Goal: Information Seeking & Learning: Learn about a topic

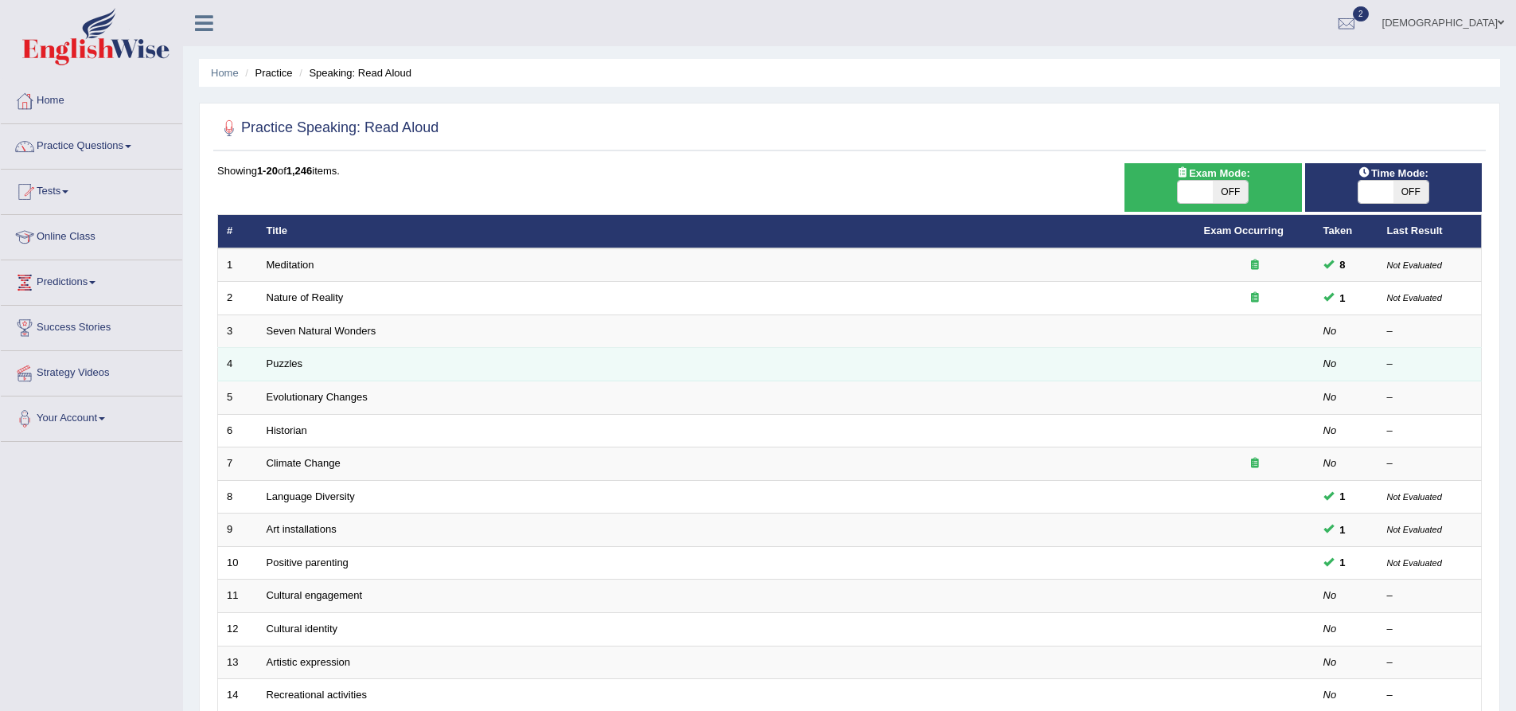
click at [365, 364] on td "Puzzles" at bounding box center [727, 364] width 938 height 33
click at [308, 359] on td "Puzzles" at bounding box center [727, 364] width 938 height 33
click at [282, 361] on link "Puzzles" at bounding box center [285, 363] width 37 height 12
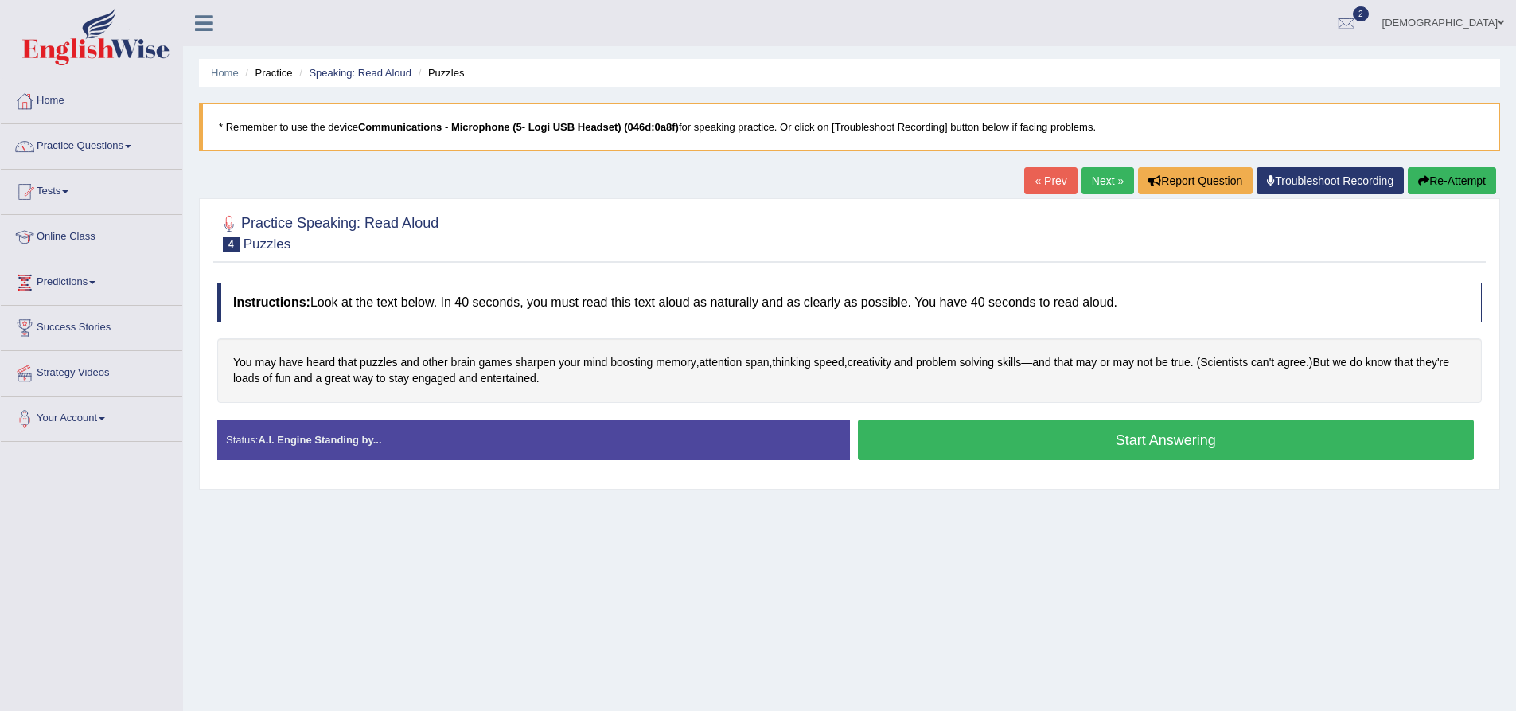
drag, startPoint x: 1087, startPoint y: 428, endPoint x: 1092, endPoint y: 439, distance: 11.4
click at [1092, 439] on button "Start Answering" at bounding box center [1166, 439] width 617 height 41
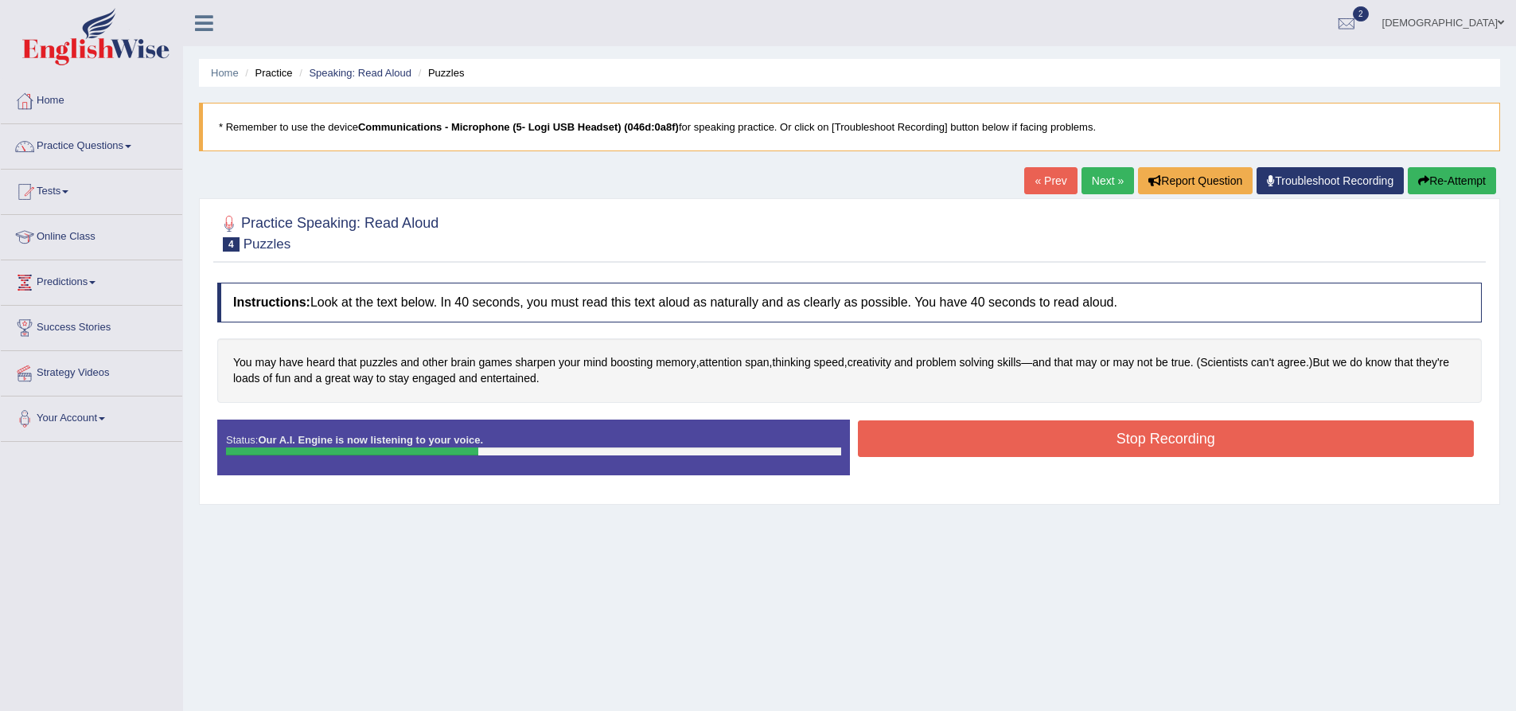
click at [1086, 439] on button "Stop Recording" at bounding box center [1166, 438] width 617 height 37
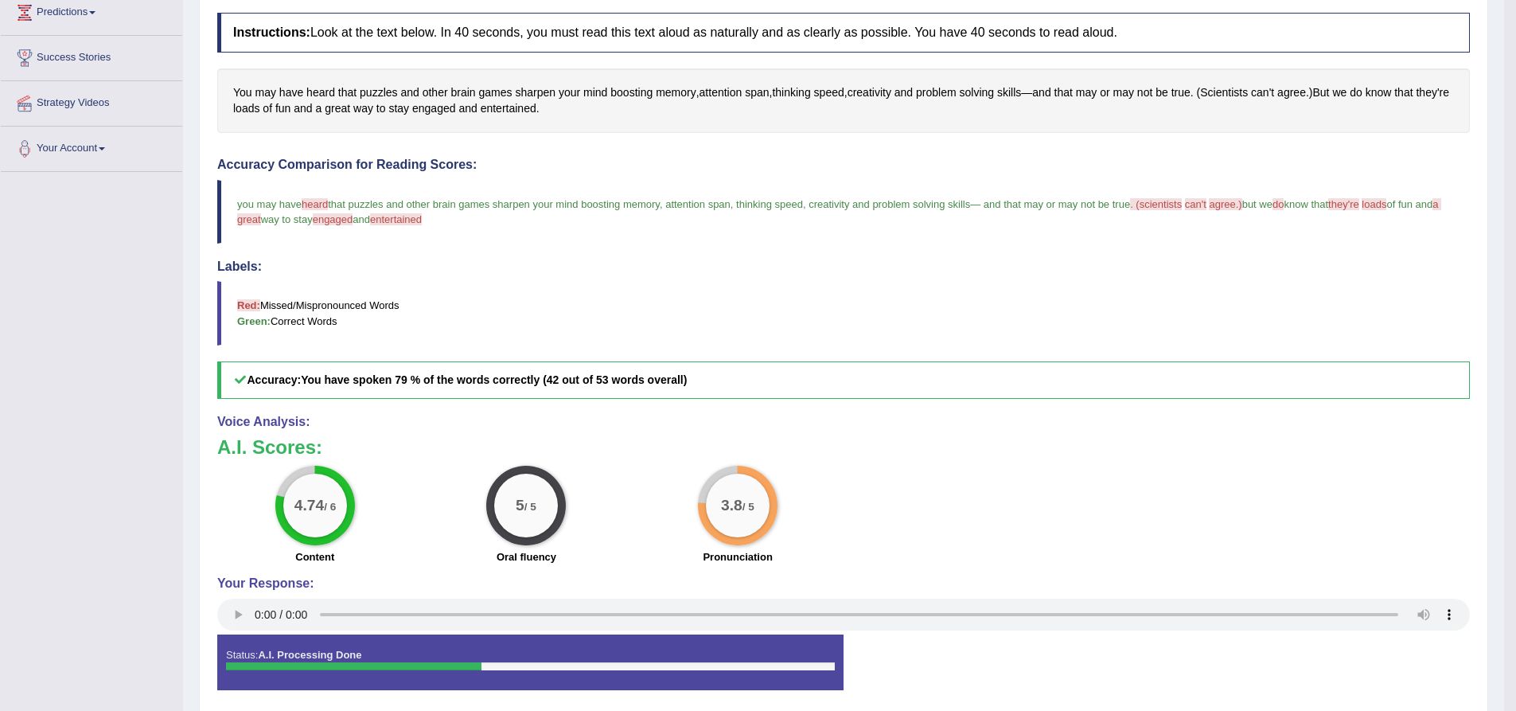
scroll to position [284, 0]
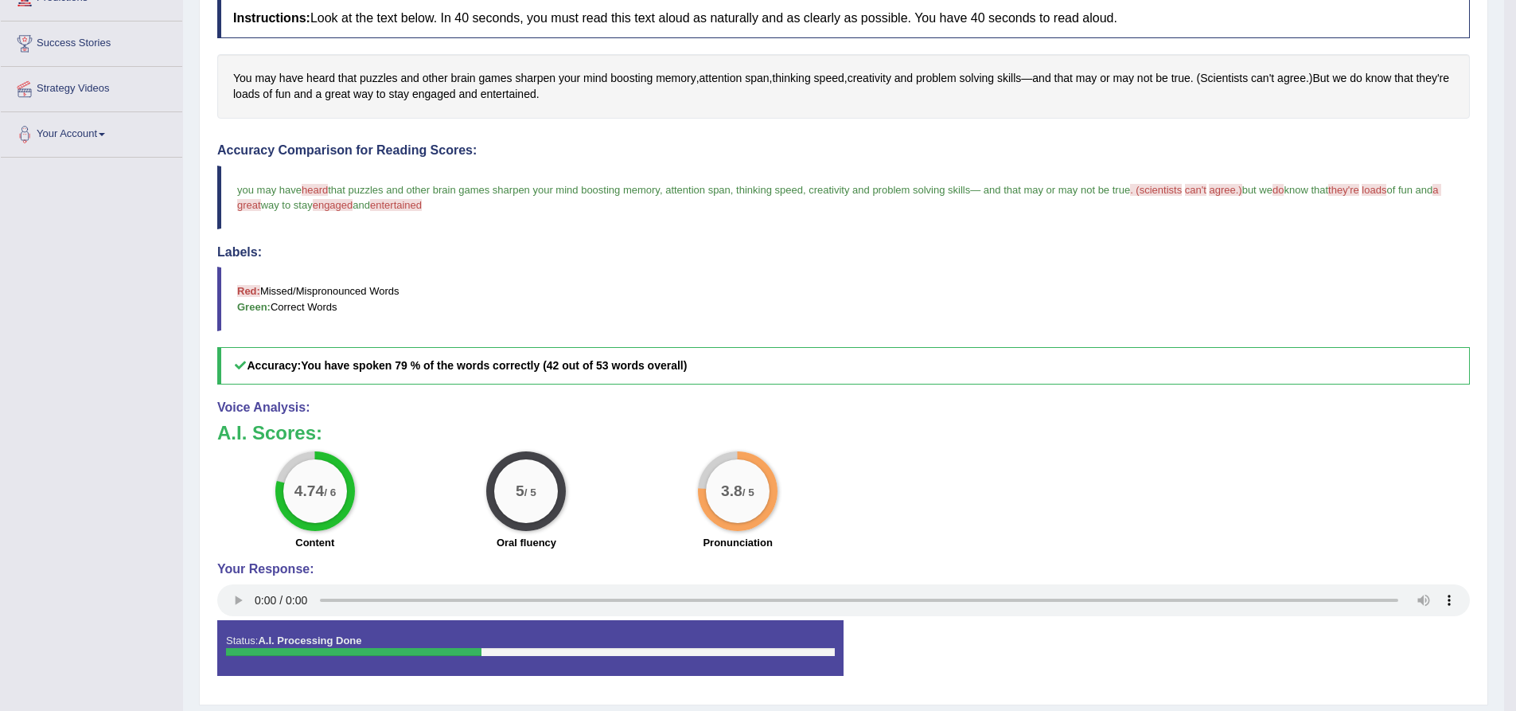
click at [326, 189] on span "heard" at bounding box center [315, 190] width 26 height 12
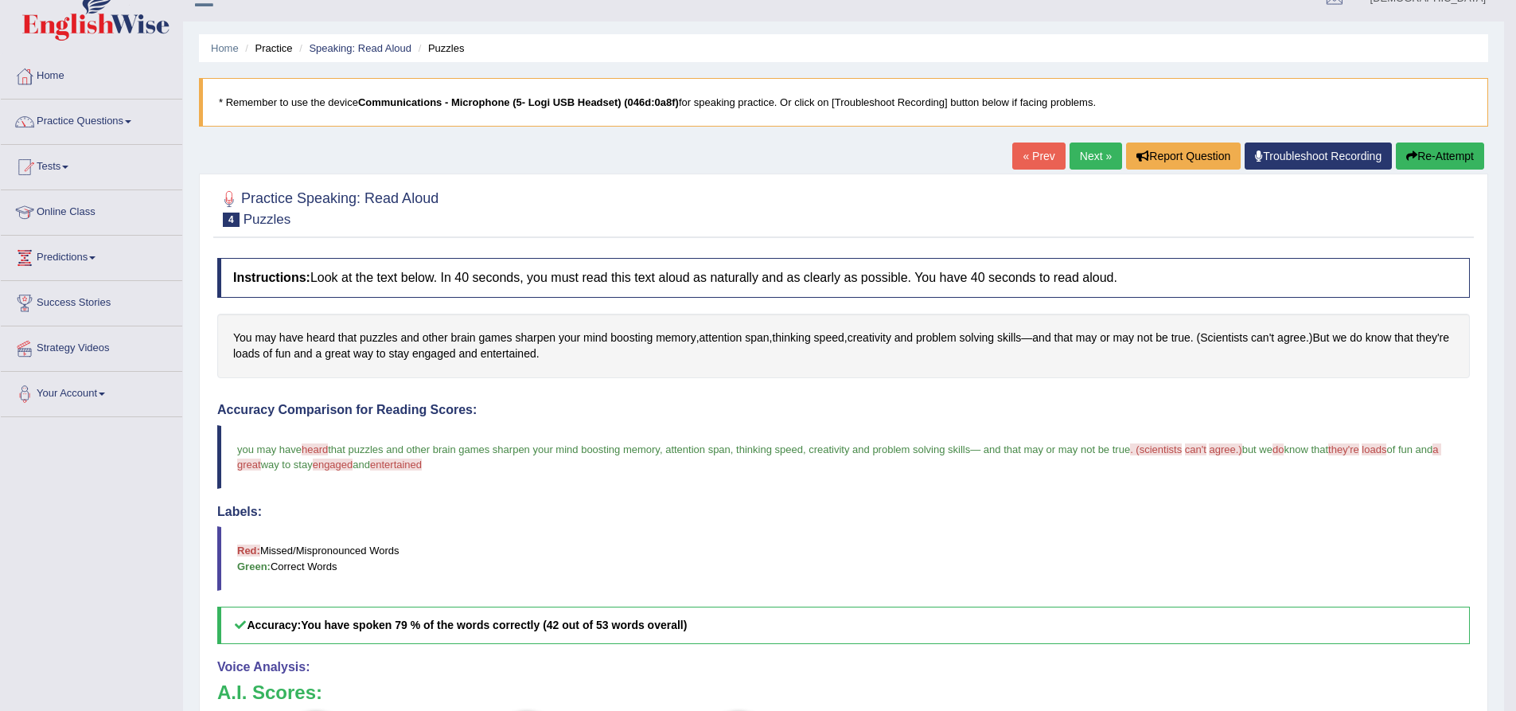
scroll to position [0, 0]
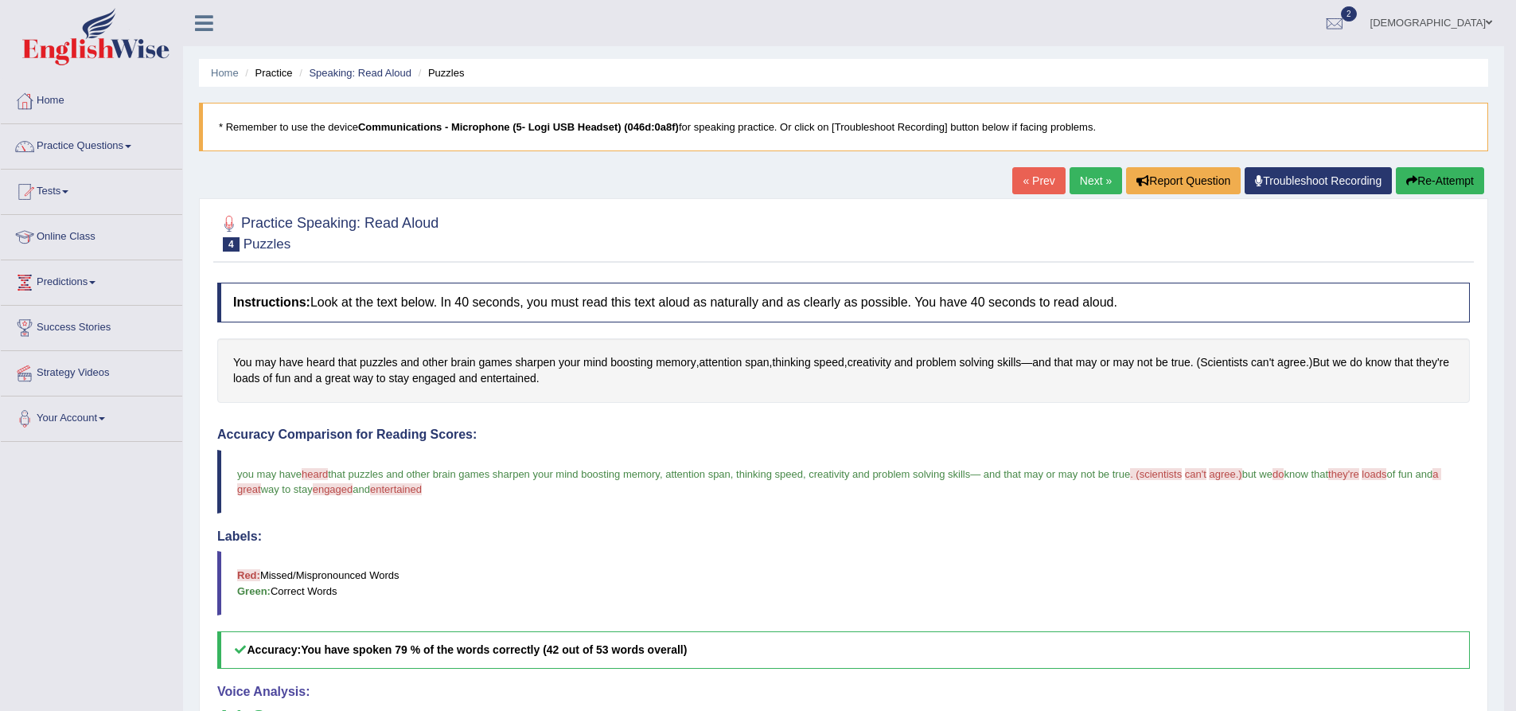
click at [1082, 178] on link "Next »" at bounding box center [1096, 180] width 53 height 27
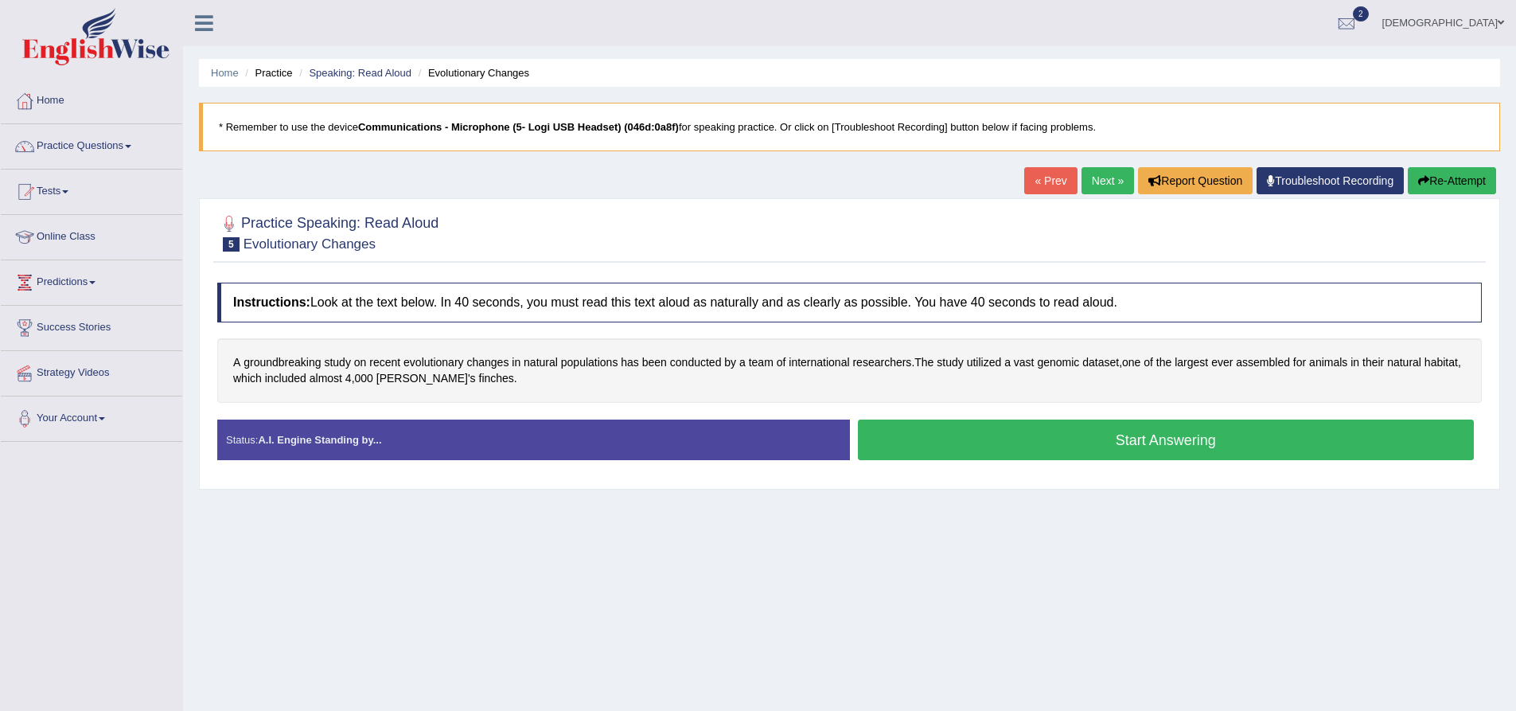
click at [987, 434] on button "Start Answering" at bounding box center [1166, 439] width 617 height 41
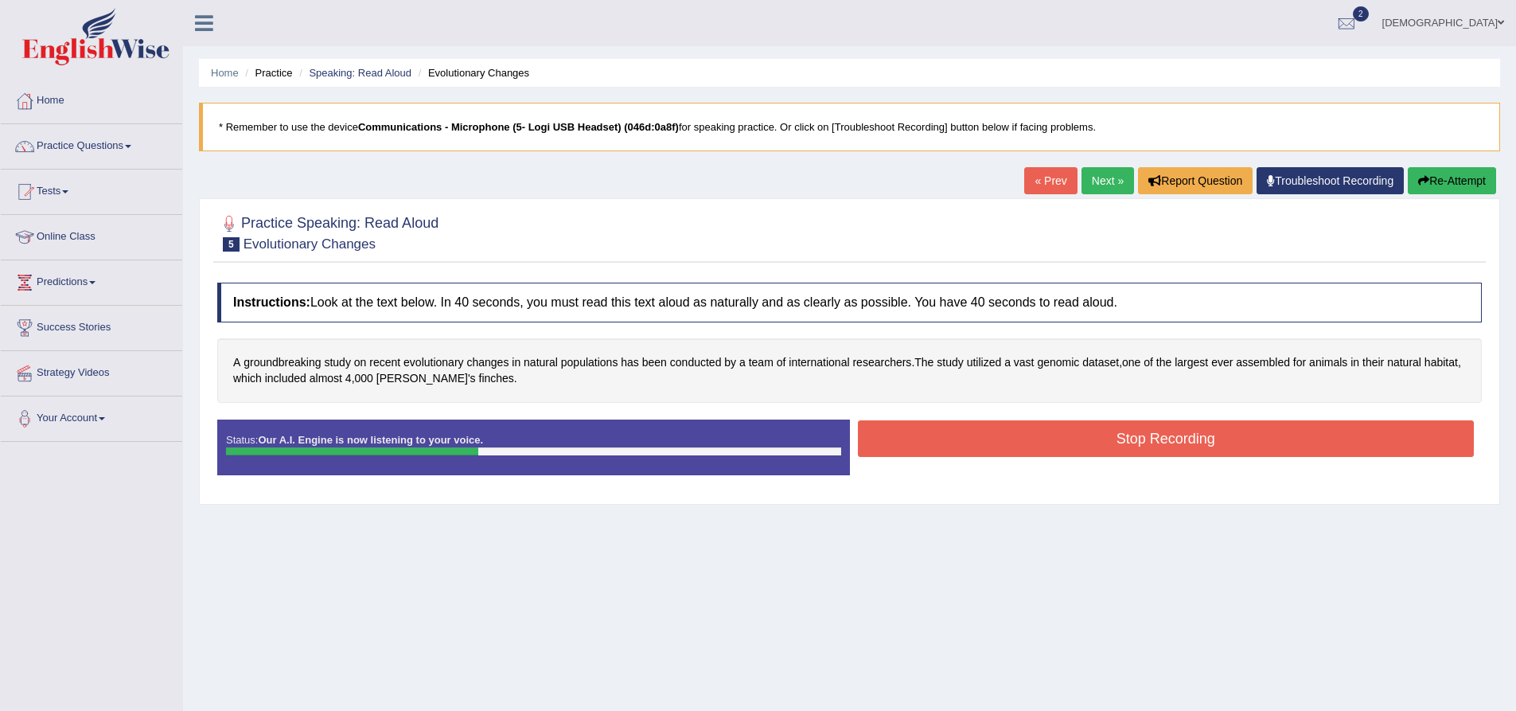
click at [987, 436] on button "Stop Recording" at bounding box center [1166, 438] width 617 height 37
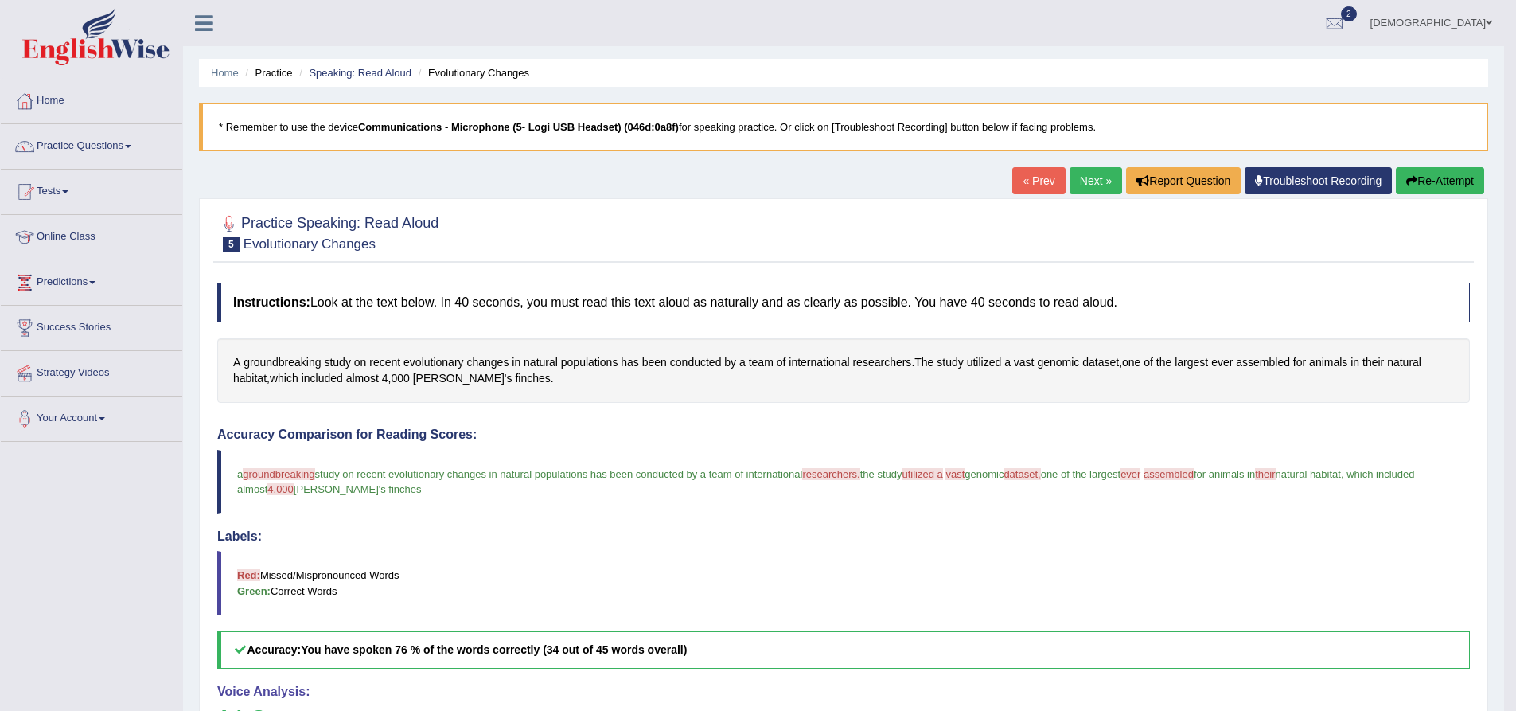
click at [1092, 181] on link "Next »" at bounding box center [1096, 180] width 53 height 27
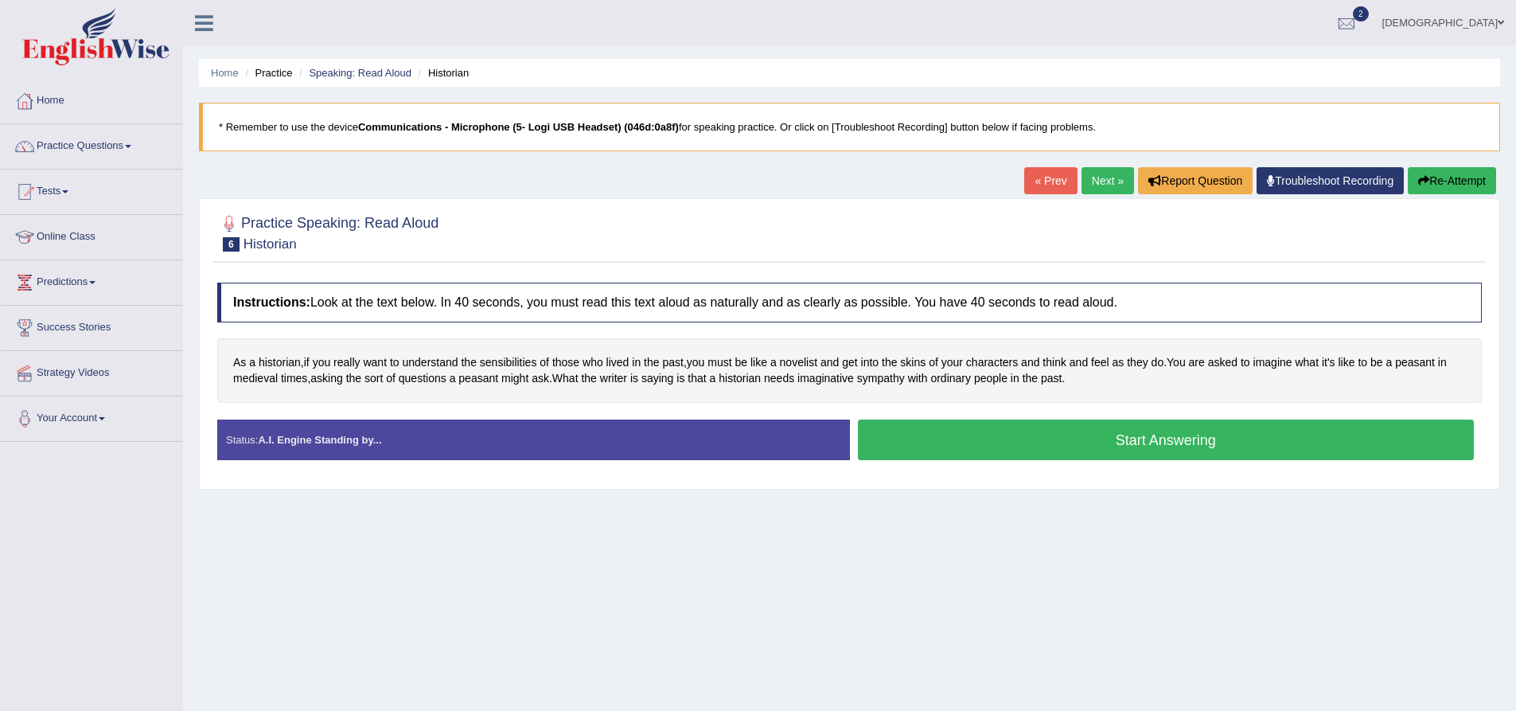
click at [1051, 439] on button "Start Answering" at bounding box center [1166, 439] width 617 height 41
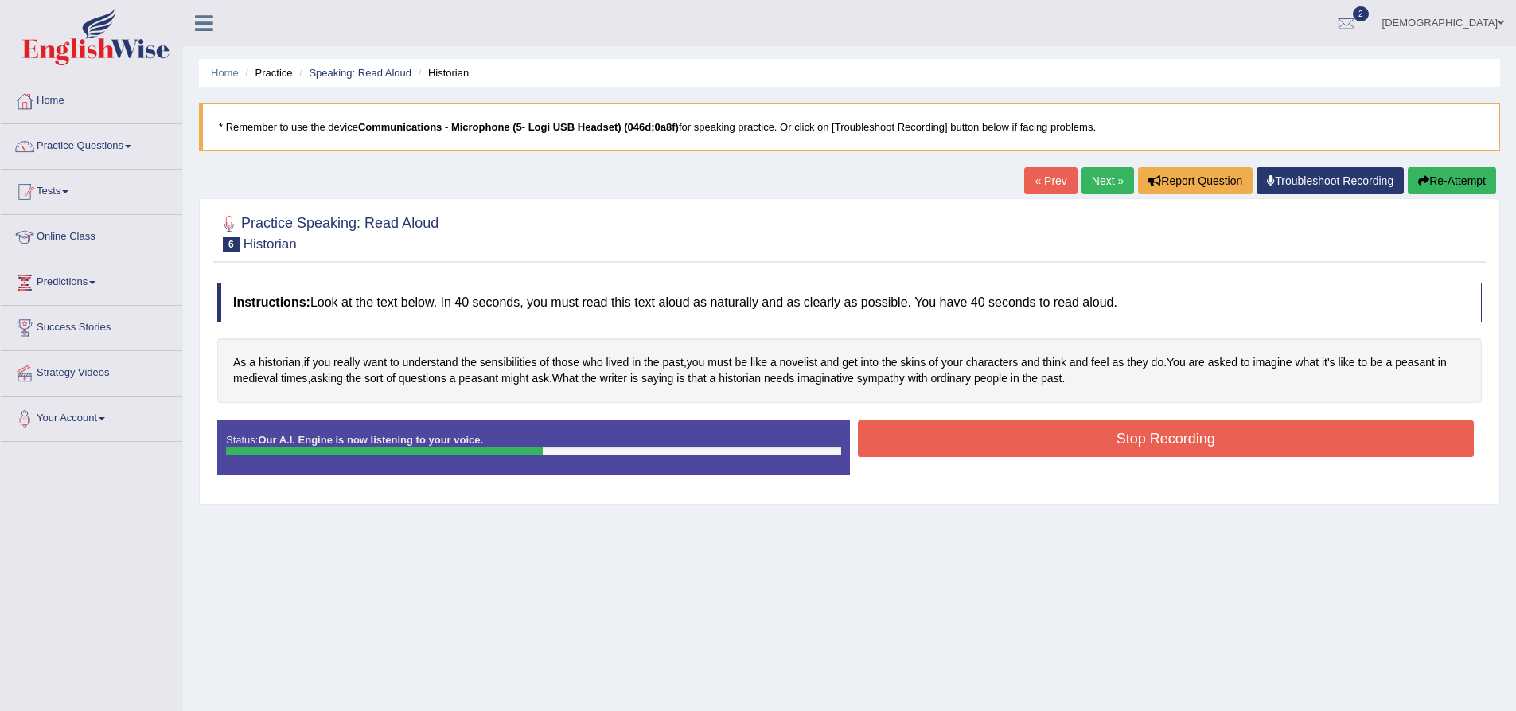
click at [1052, 435] on button "Stop Recording" at bounding box center [1166, 438] width 617 height 37
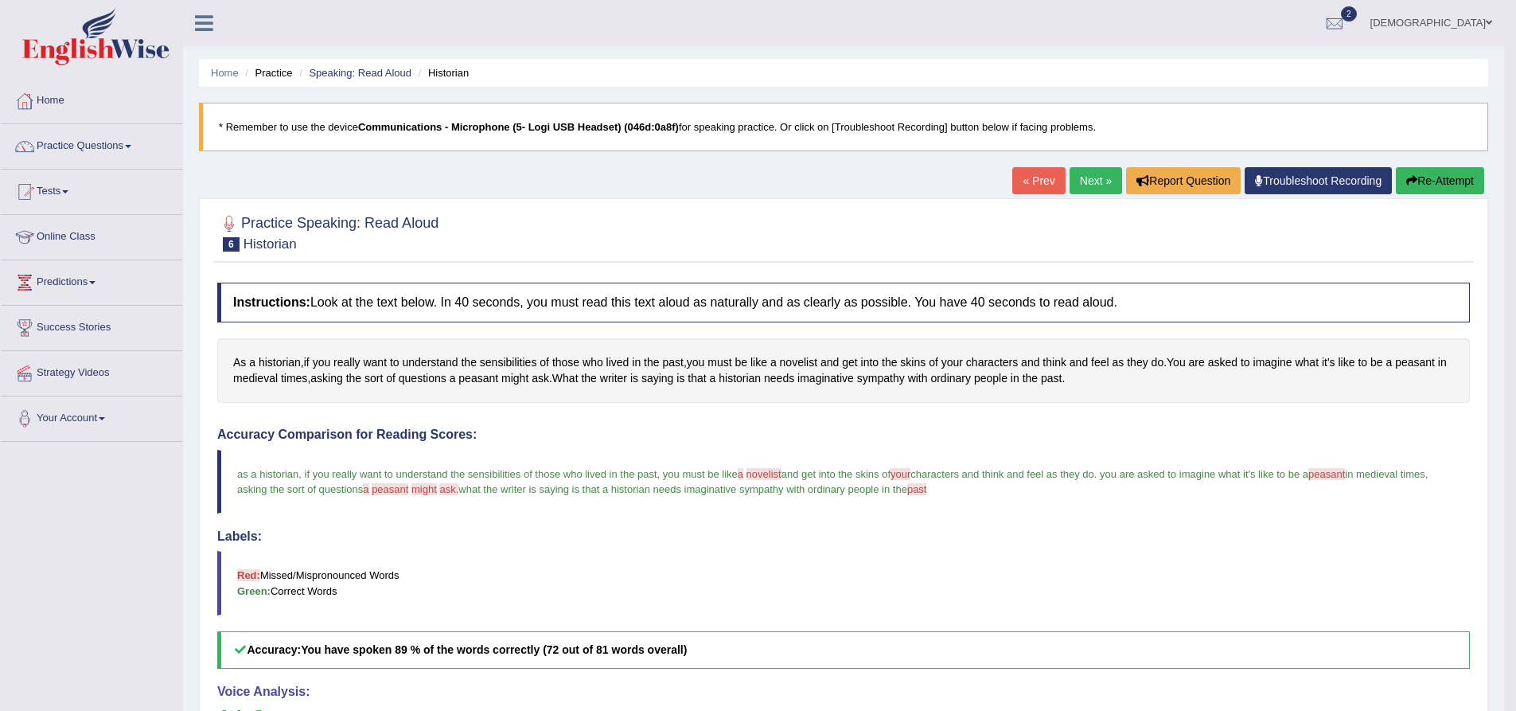
click at [1095, 189] on link "Next »" at bounding box center [1096, 180] width 53 height 27
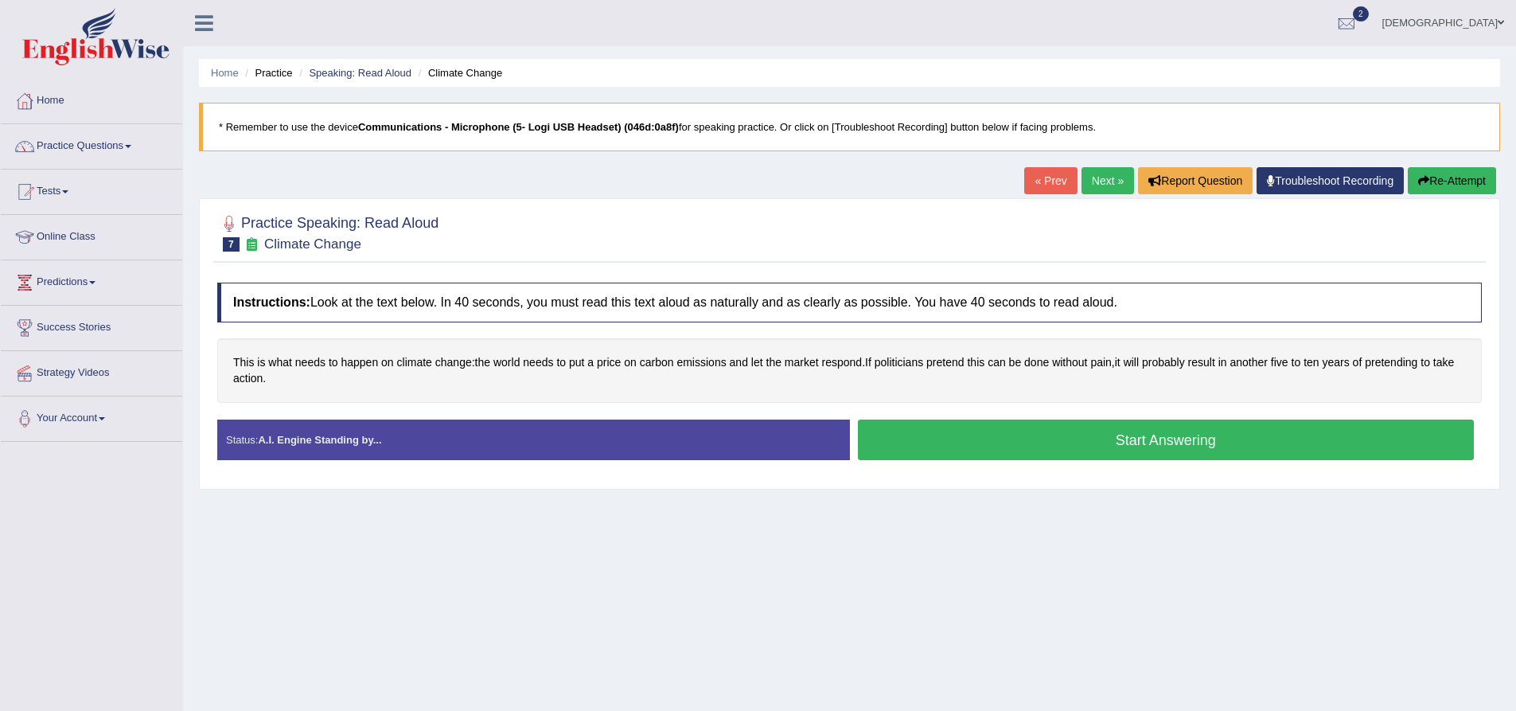
click at [1000, 435] on button "Start Answering" at bounding box center [1166, 439] width 617 height 41
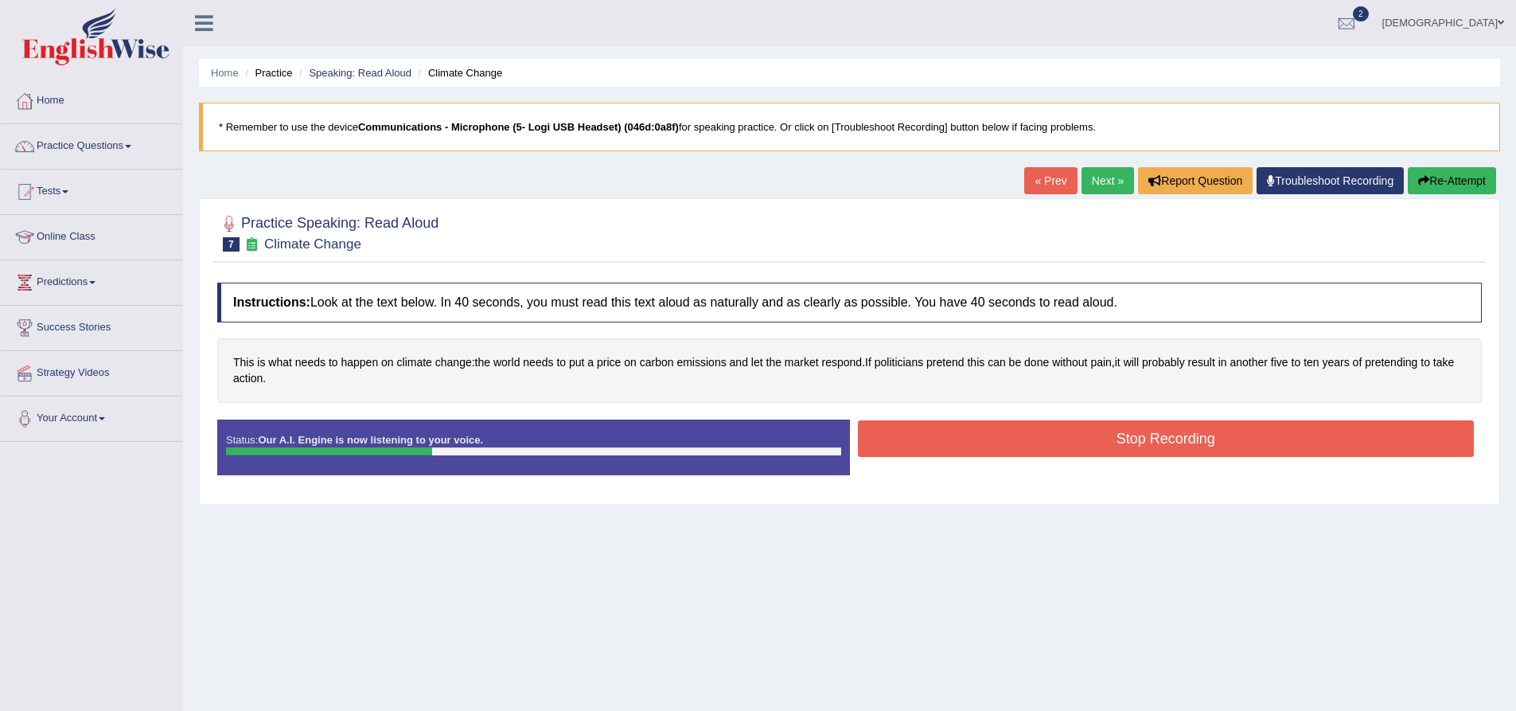
click at [1000, 435] on button "Stop Recording" at bounding box center [1166, 438] width 617 height 37
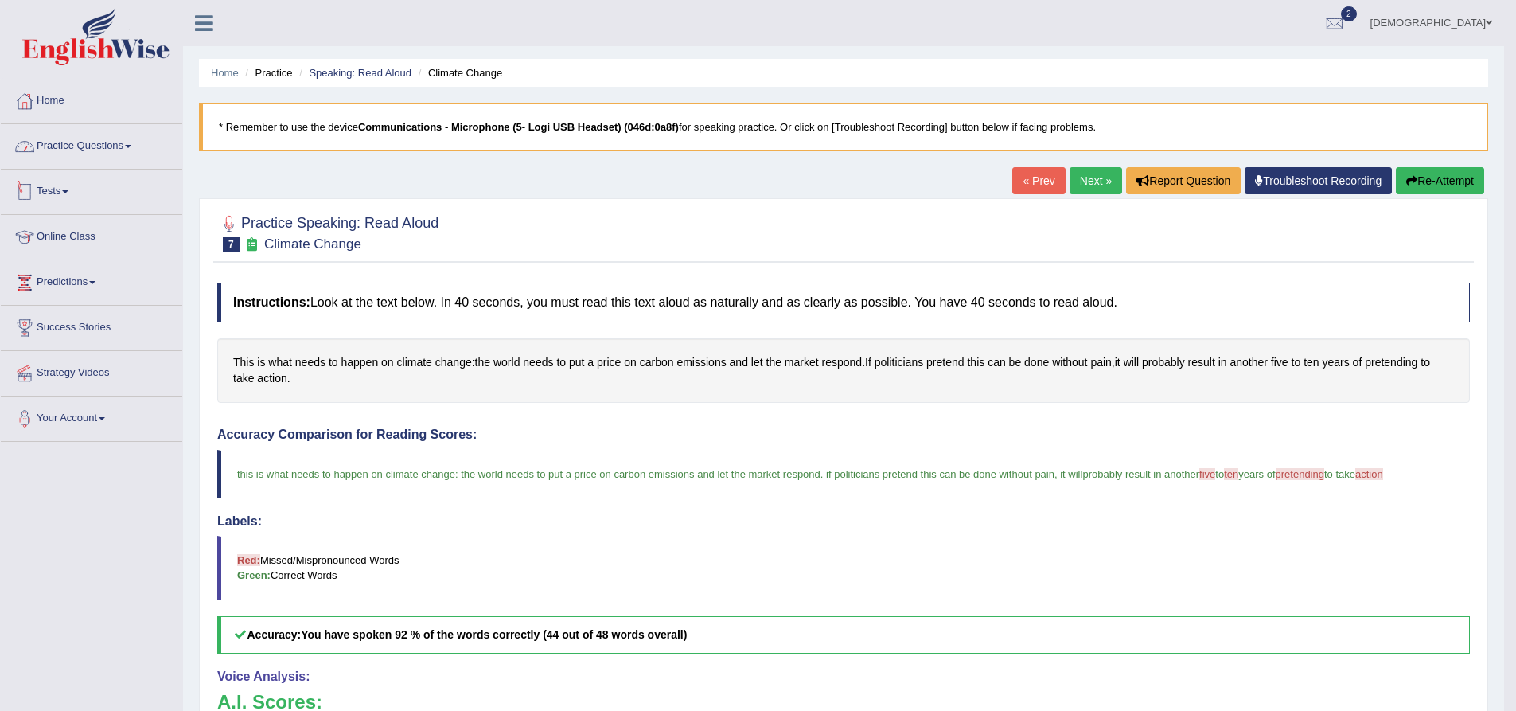
click at [131, 146] on span at bounding box center [128, 146] width 6 height 3
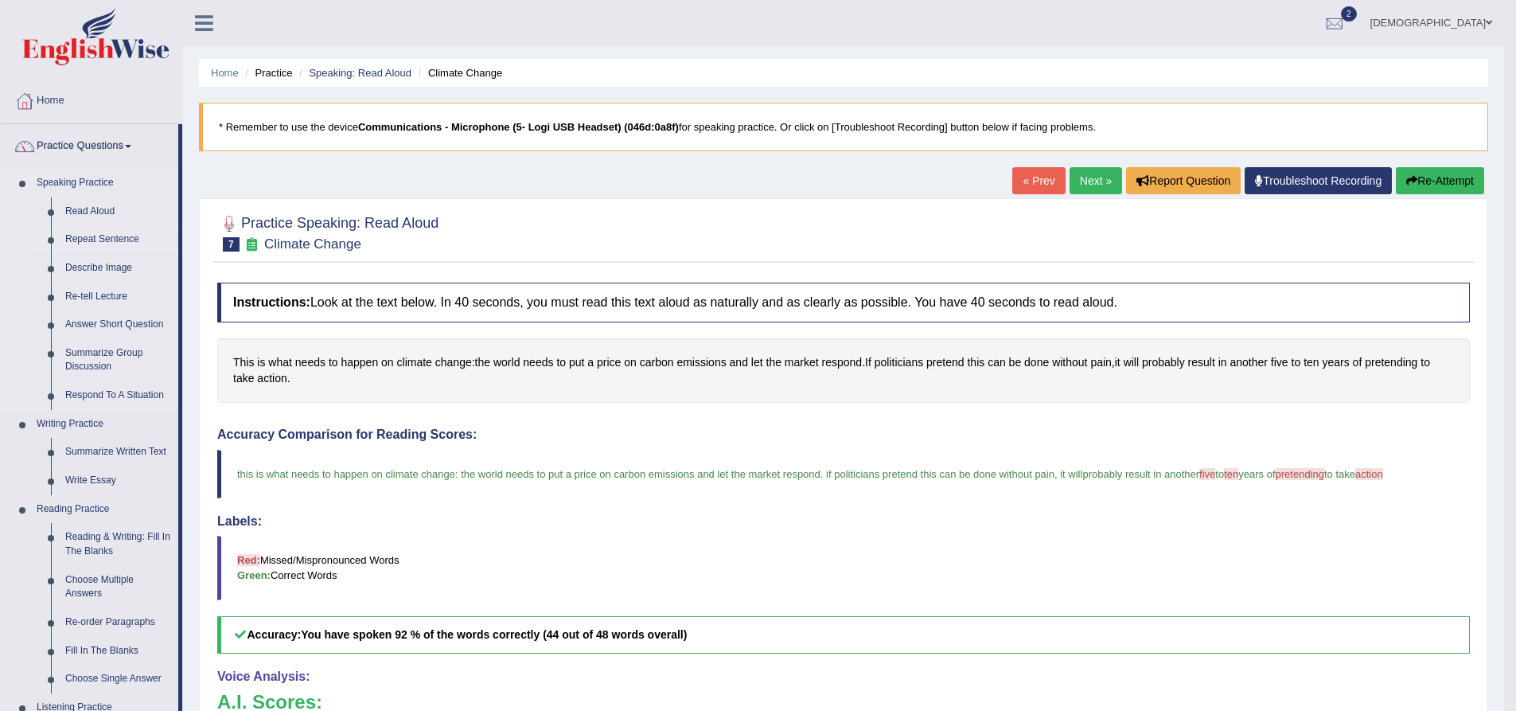
click at [114, 241] on link "Repeat Sentence" at bounding box center [118, 239] width 120 height 29
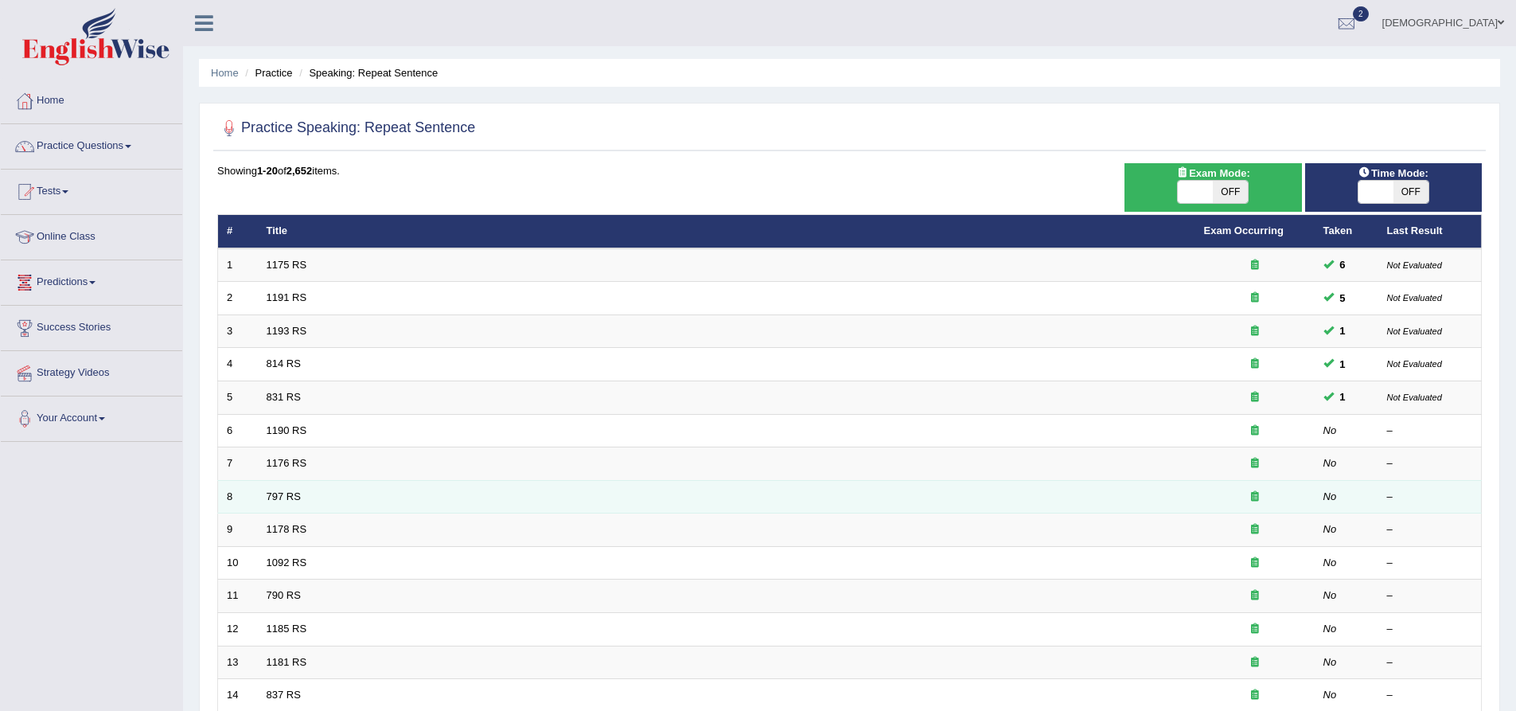
click at [310, 501] on td "797 RS" at bounding box center [727, 496] width 938 height 33
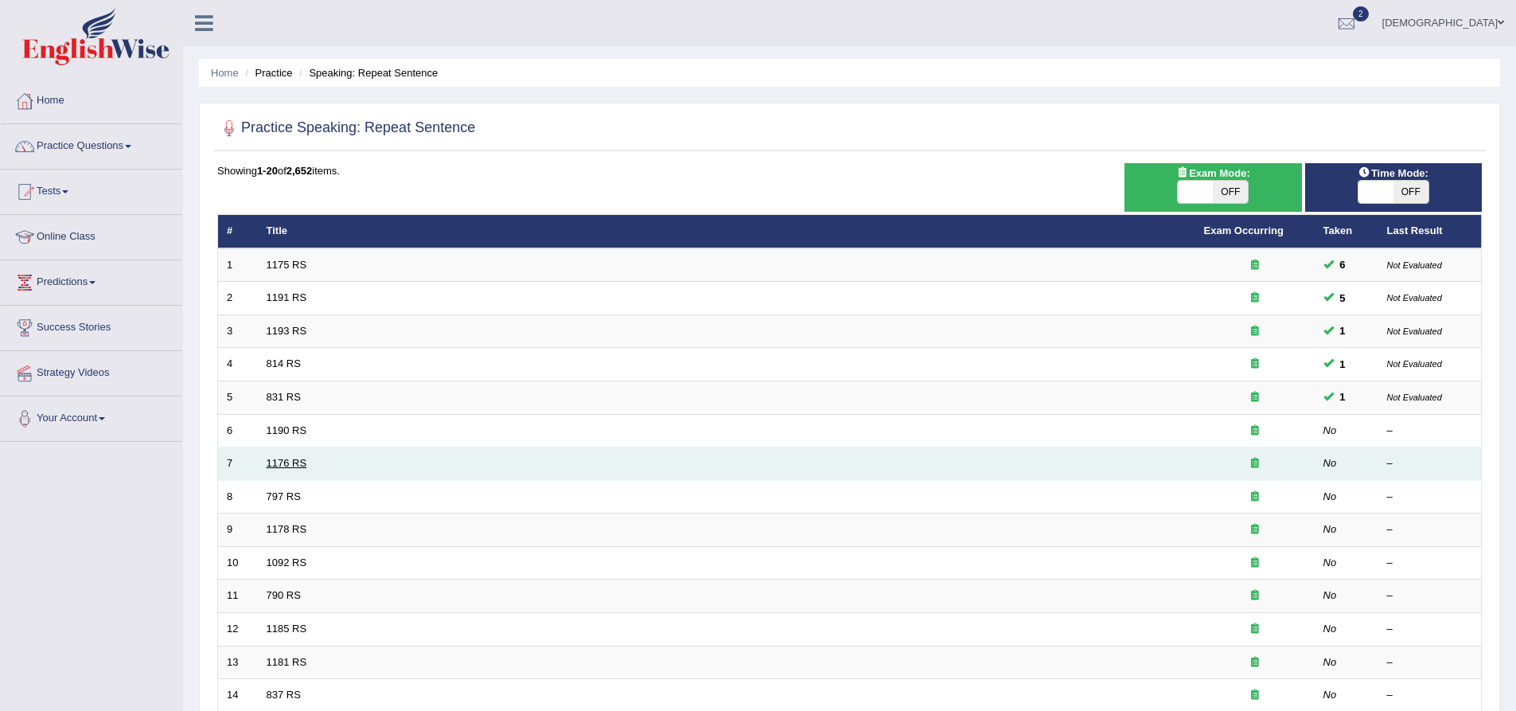
click at [290, 466] on link "1176 RS" at bounding box center [287, 463] width 41 height 12
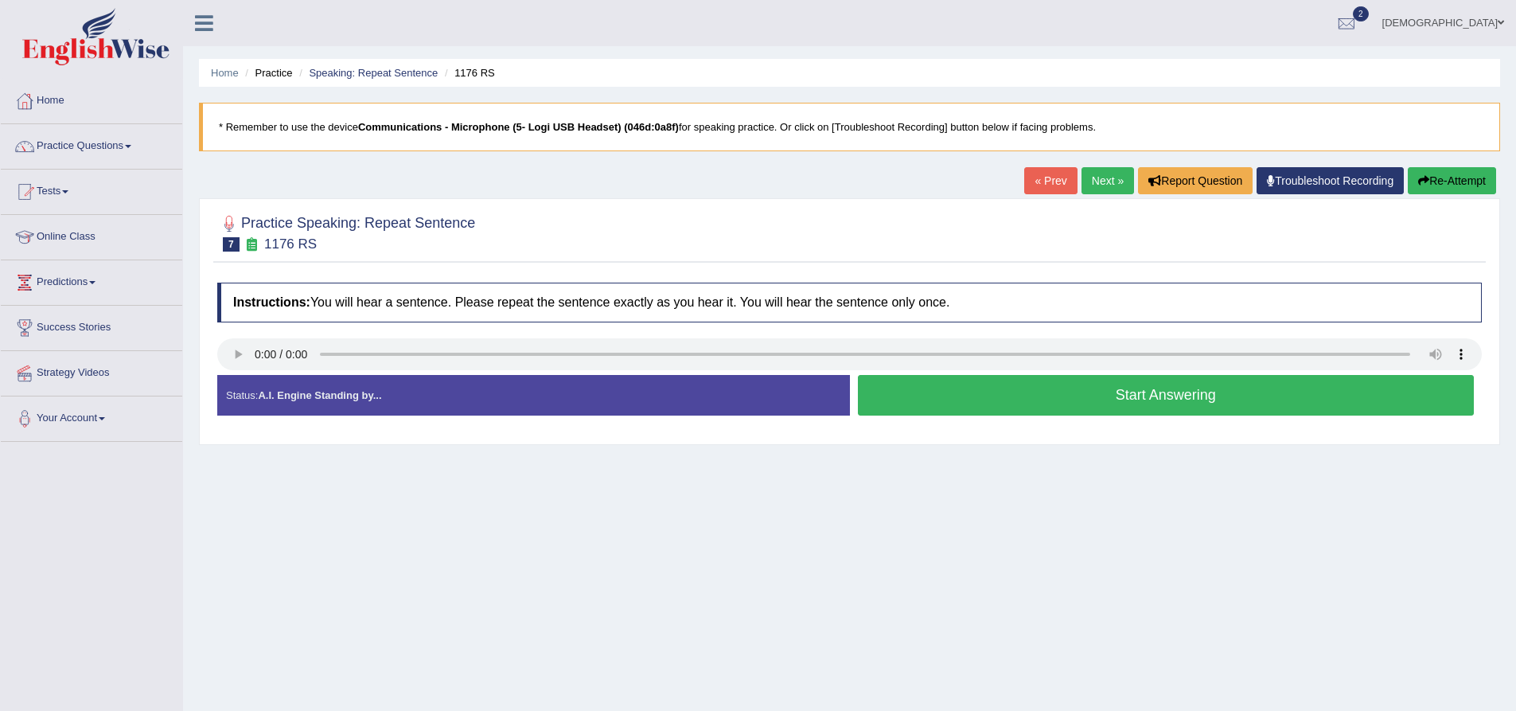
click at [1052, 398] on button "Start Answering" at bounding box center [1166, 395] width 617 height 41
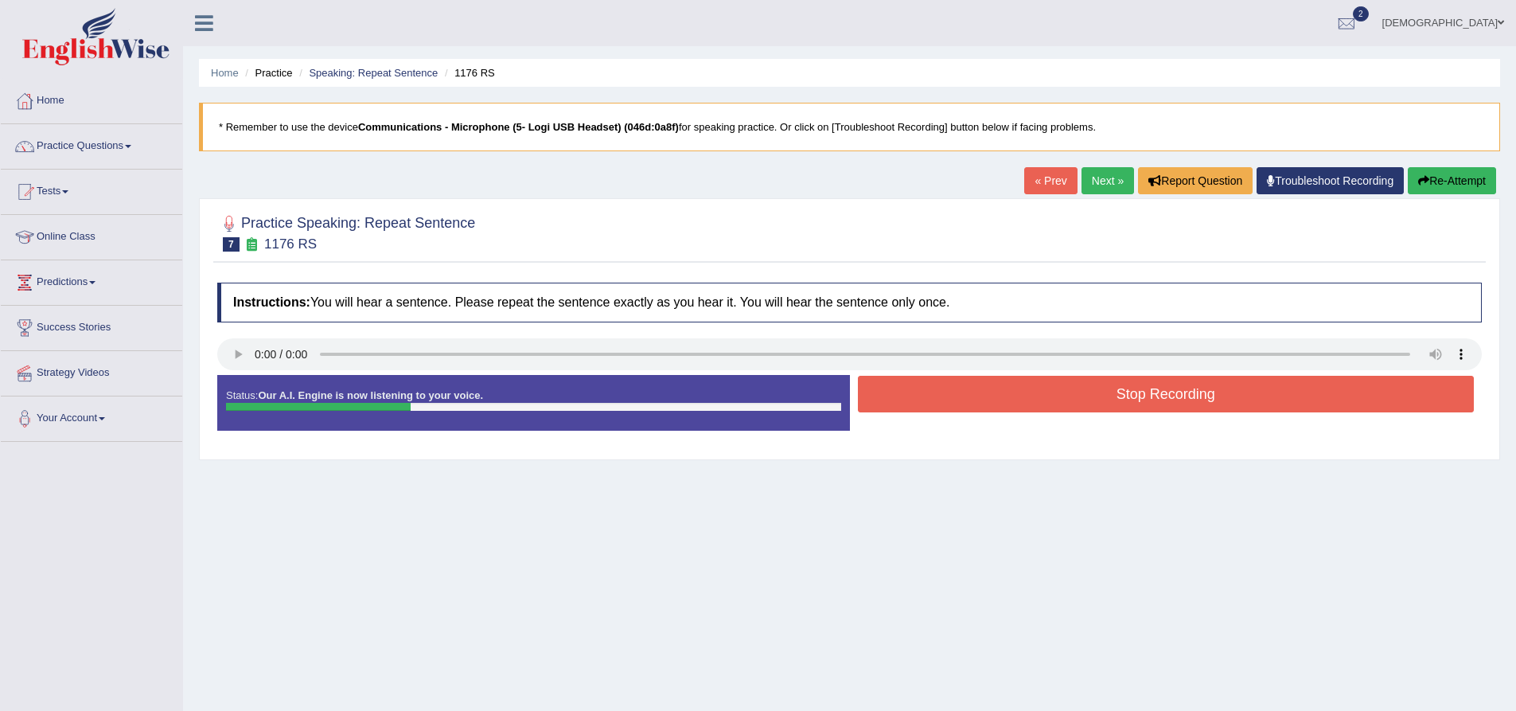
click at [1052, 398] on button "Stop Recording" at bounding box center [1166, 394] width 617 height 37
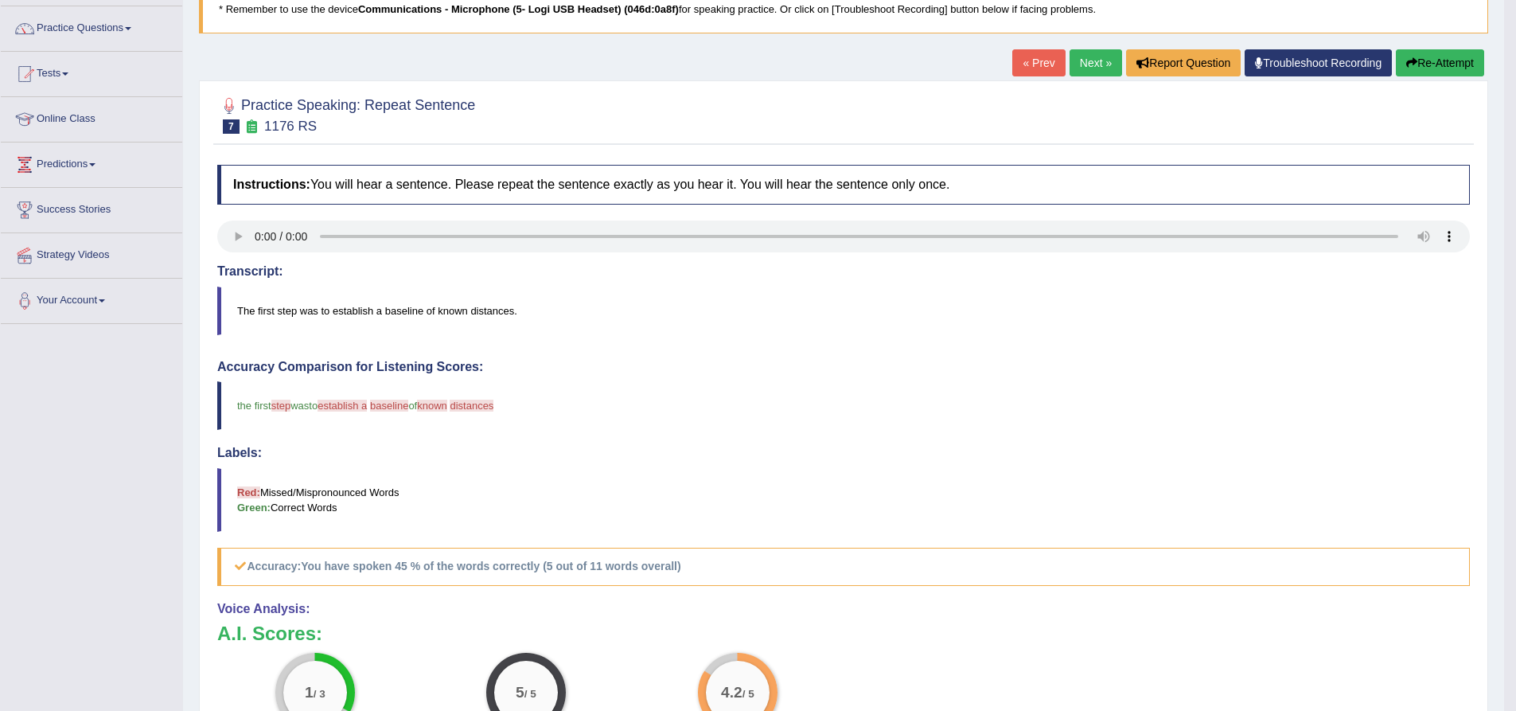
scroll to position [146, 0]
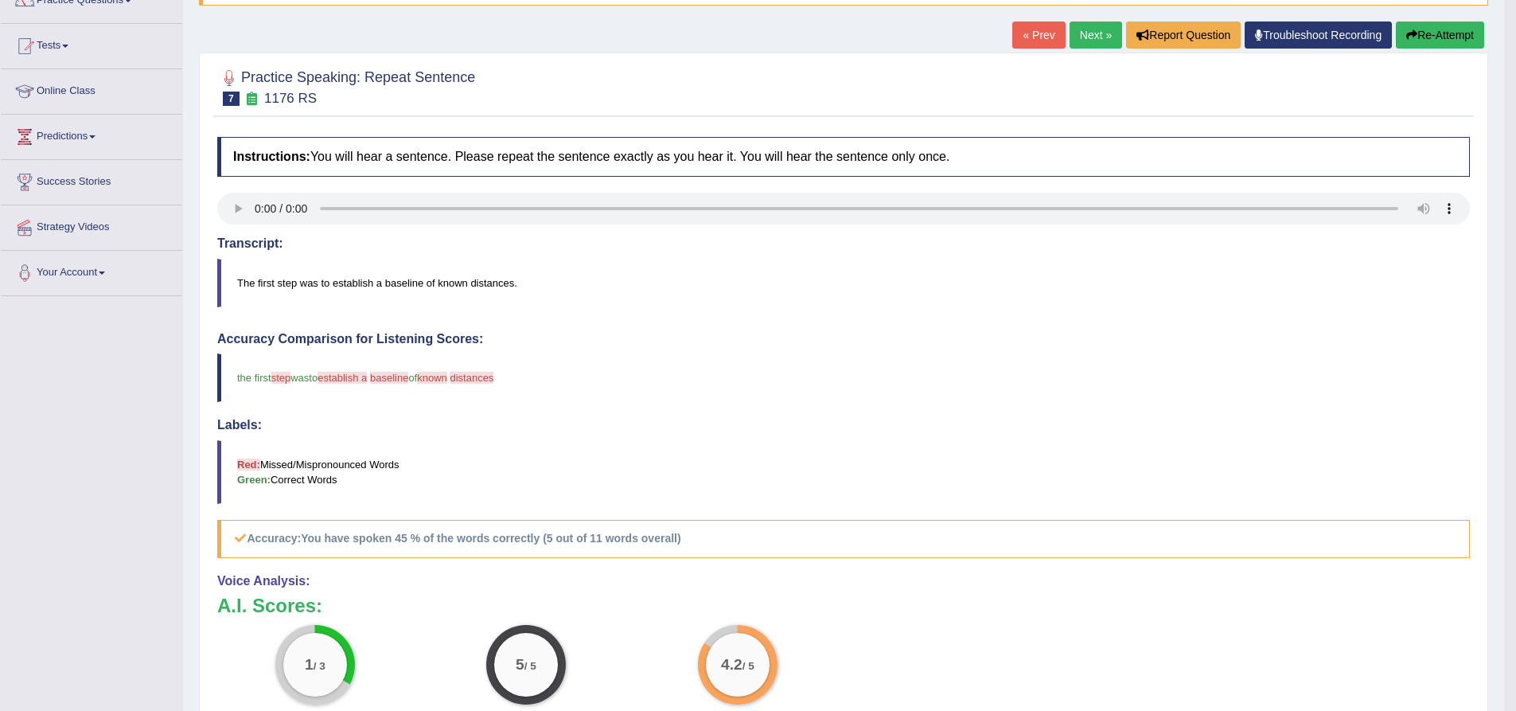
click at [1089, 33] on link "Next »" at bounding box center [1096, 34] width 53 height 27
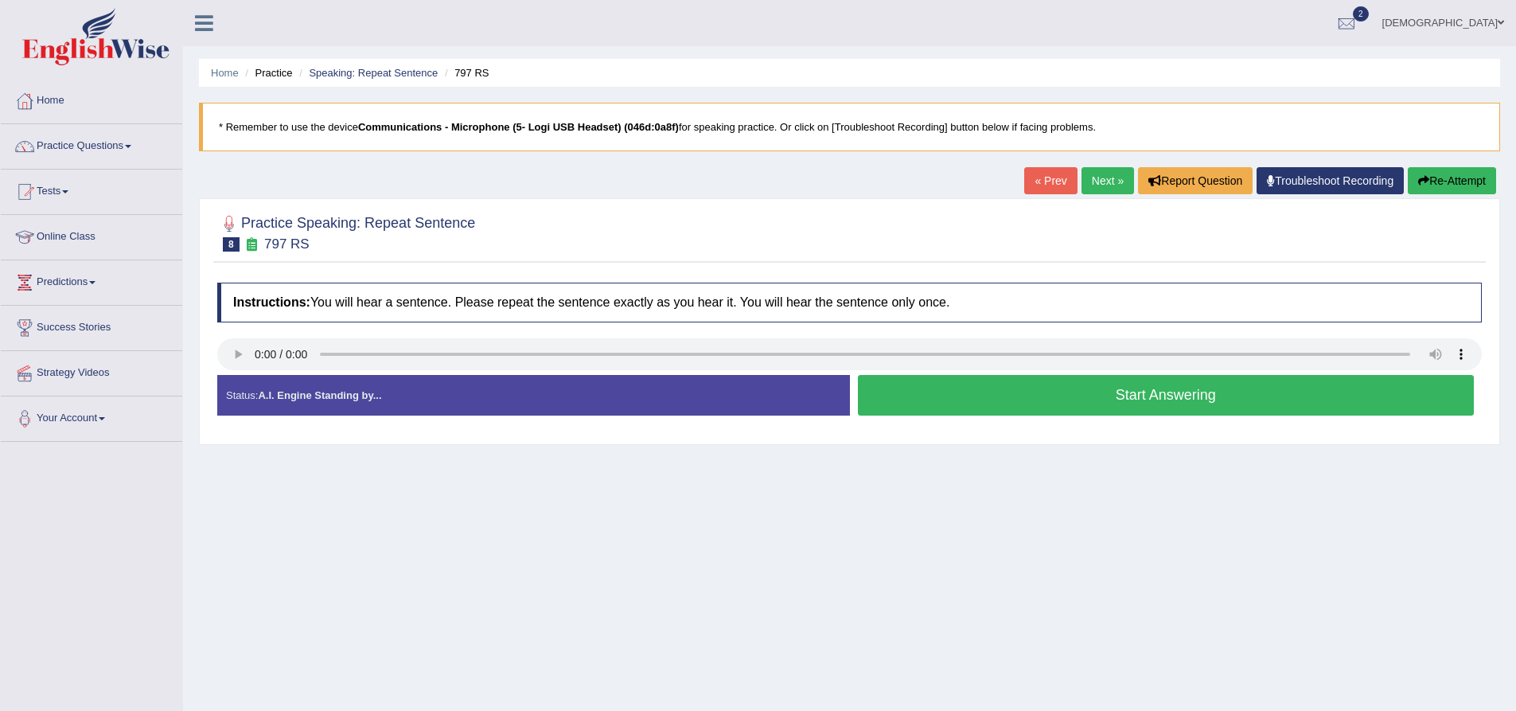
click at [896, 404] on button "Start Answering" at bounding box center [1166, 395] width 617 height 41
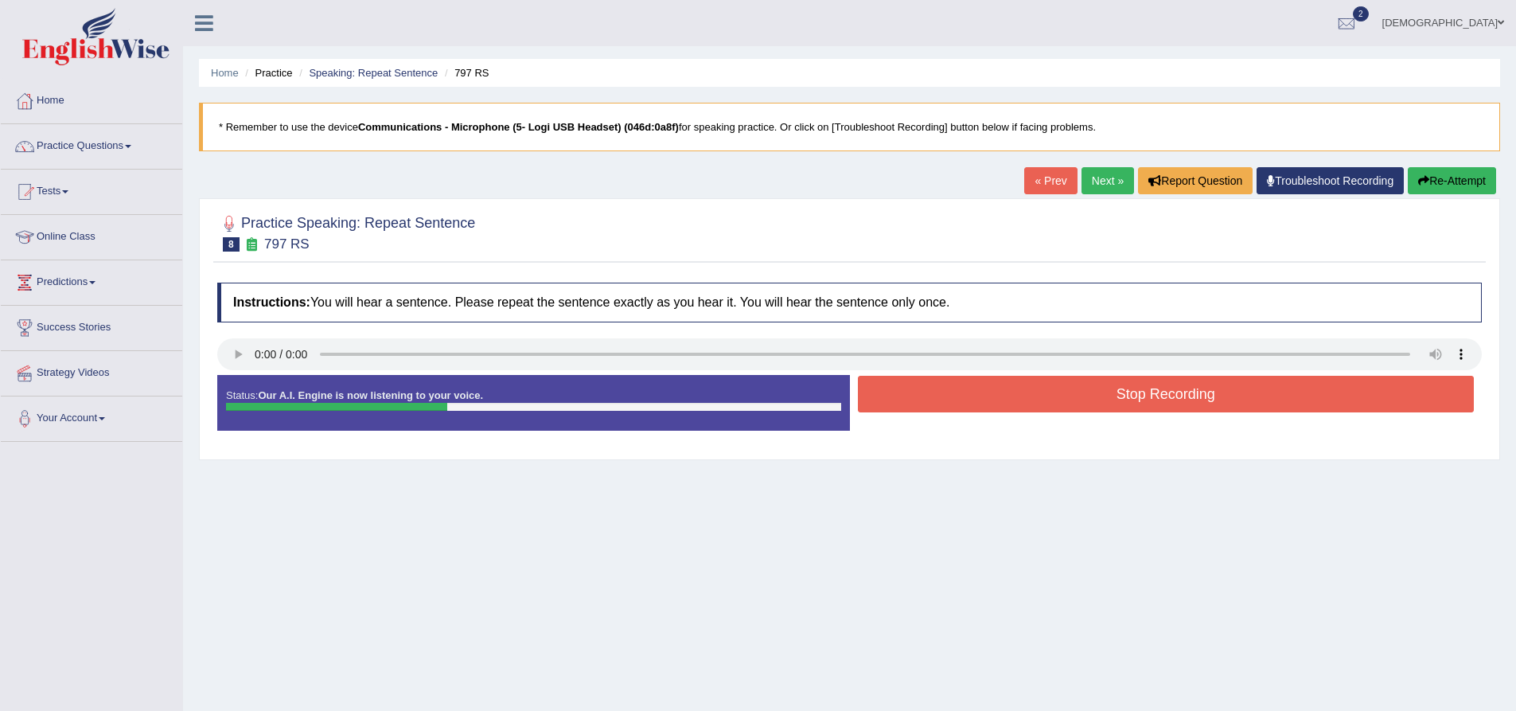
click at [892, 404] on button "Stop Recording" at bounding box center [1166, 394] width 617 height 37
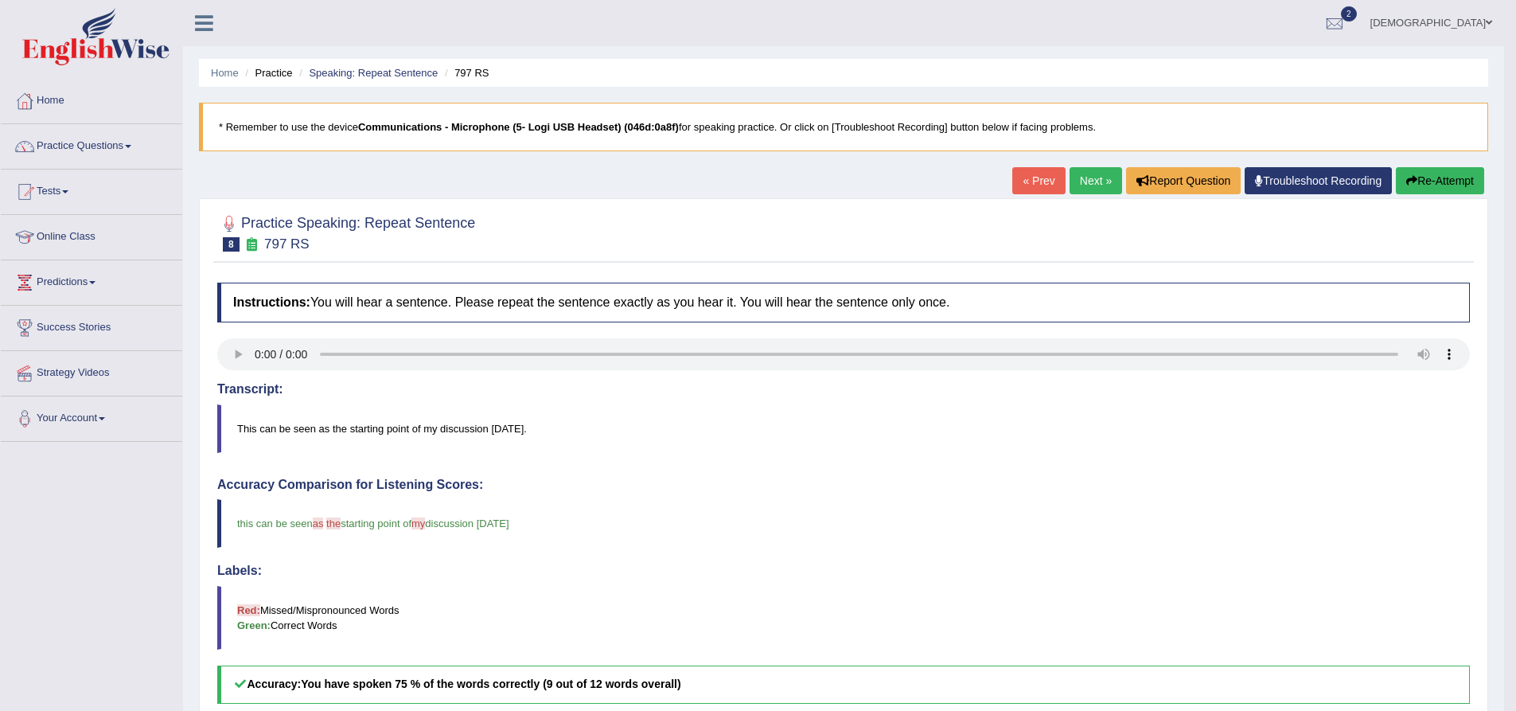
click at [1083, 186] on link "Next »" at bounding box center [1096, 180] width 53 height 27
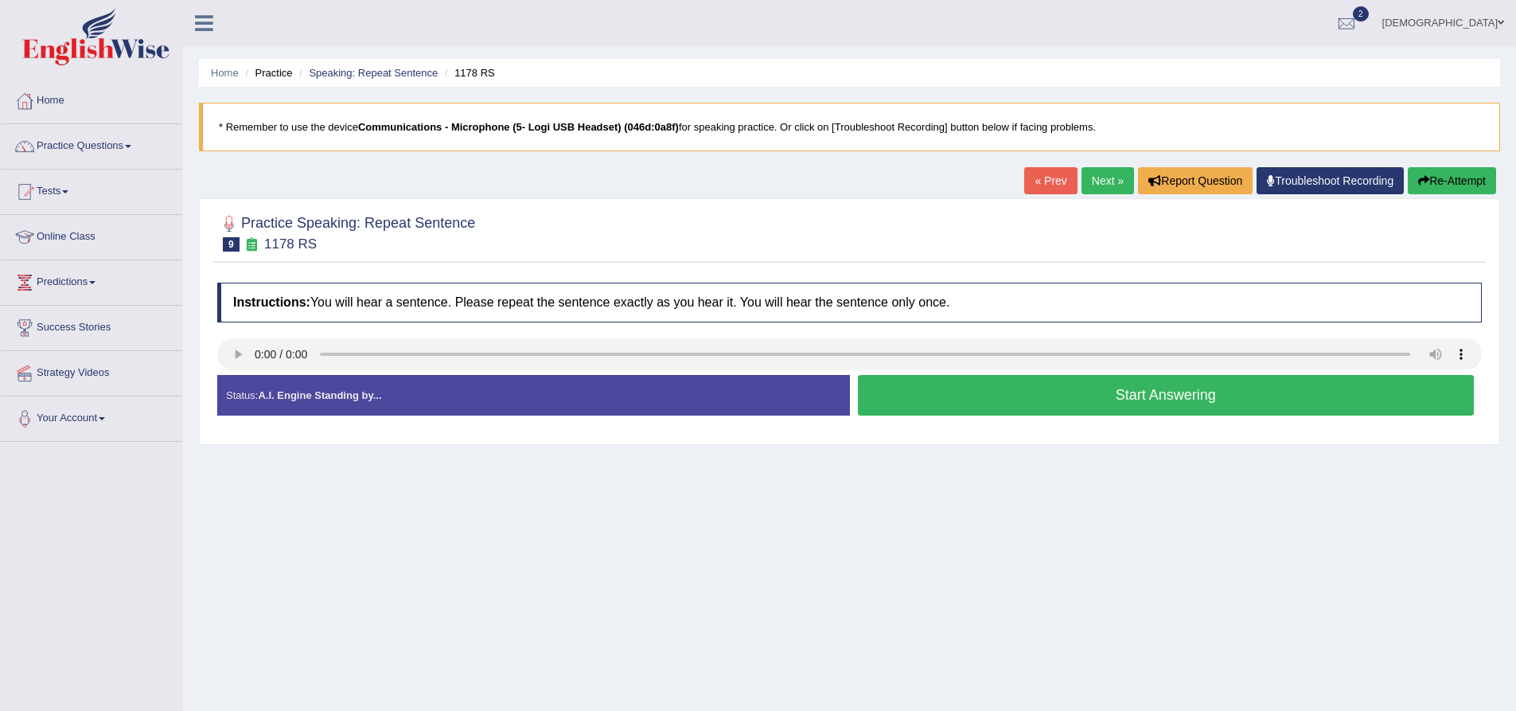
click at [1126, 399] on button "Start Answering" at bounding box center [1166, 395] width 617 height 41
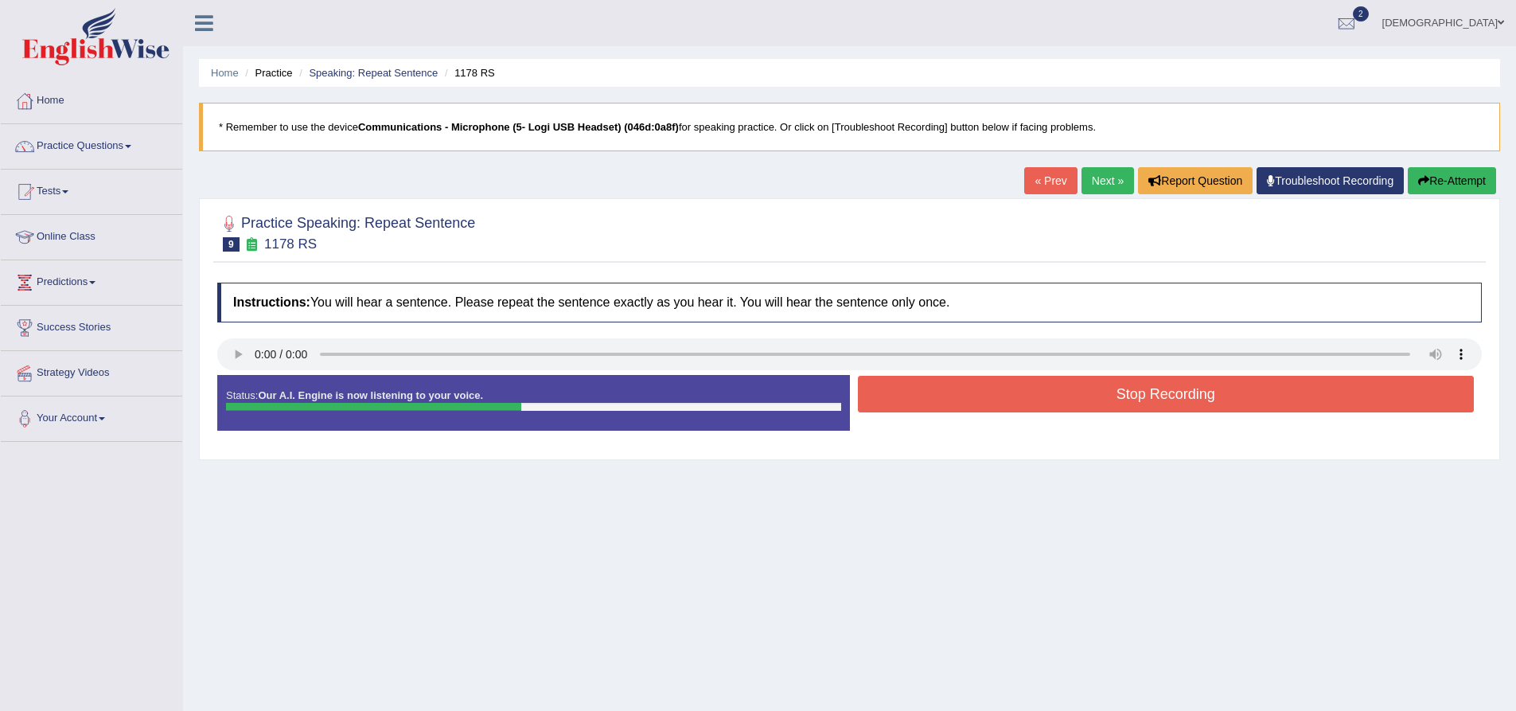
click at [1126, 399] on button "Stop Recording" at bounding box center [1166, 394] width 617 height 37
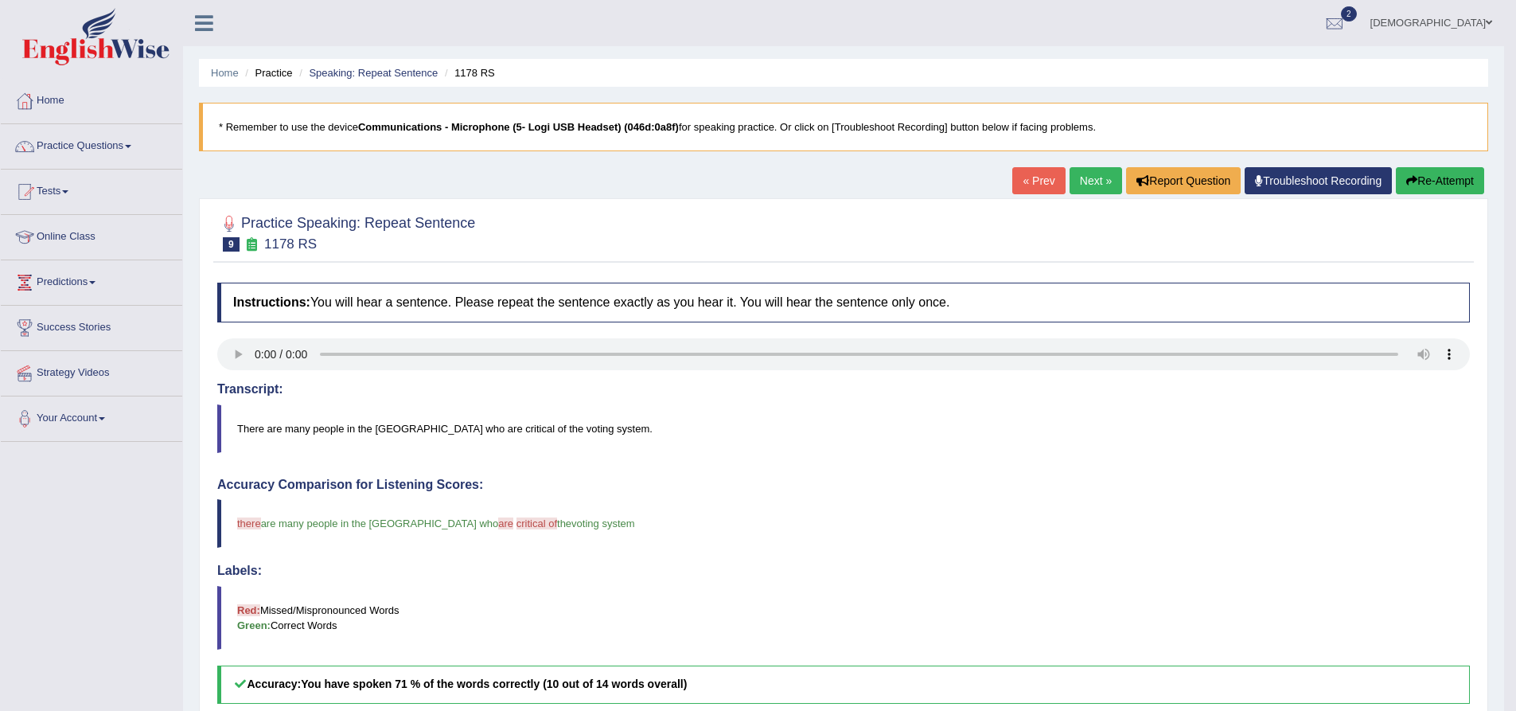
click at [1094, 170] on link "Next »" at bounding box center [1096, 180] width 53 height 27
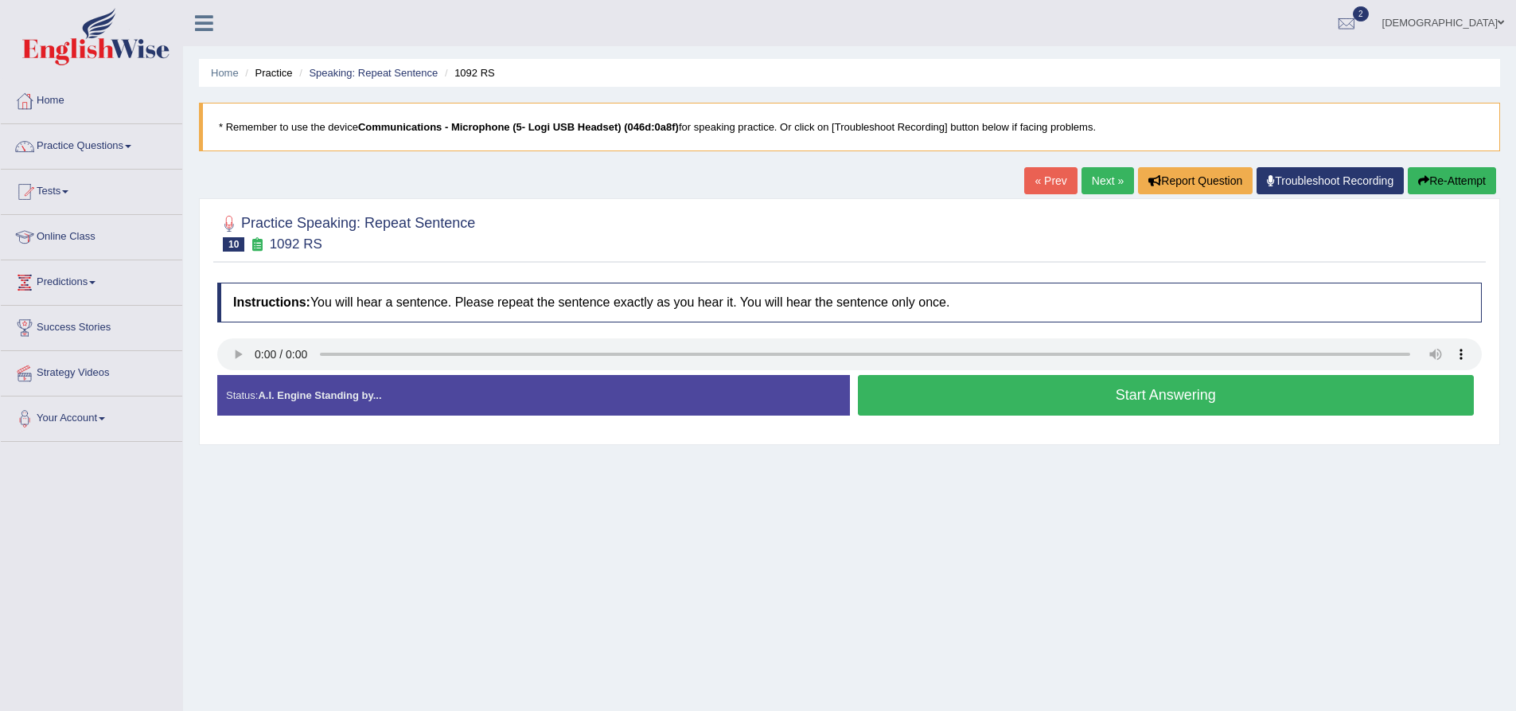
click at [1035, 399] on button "Start Answering" at bounding box center [1166, 395] width 617 height 41
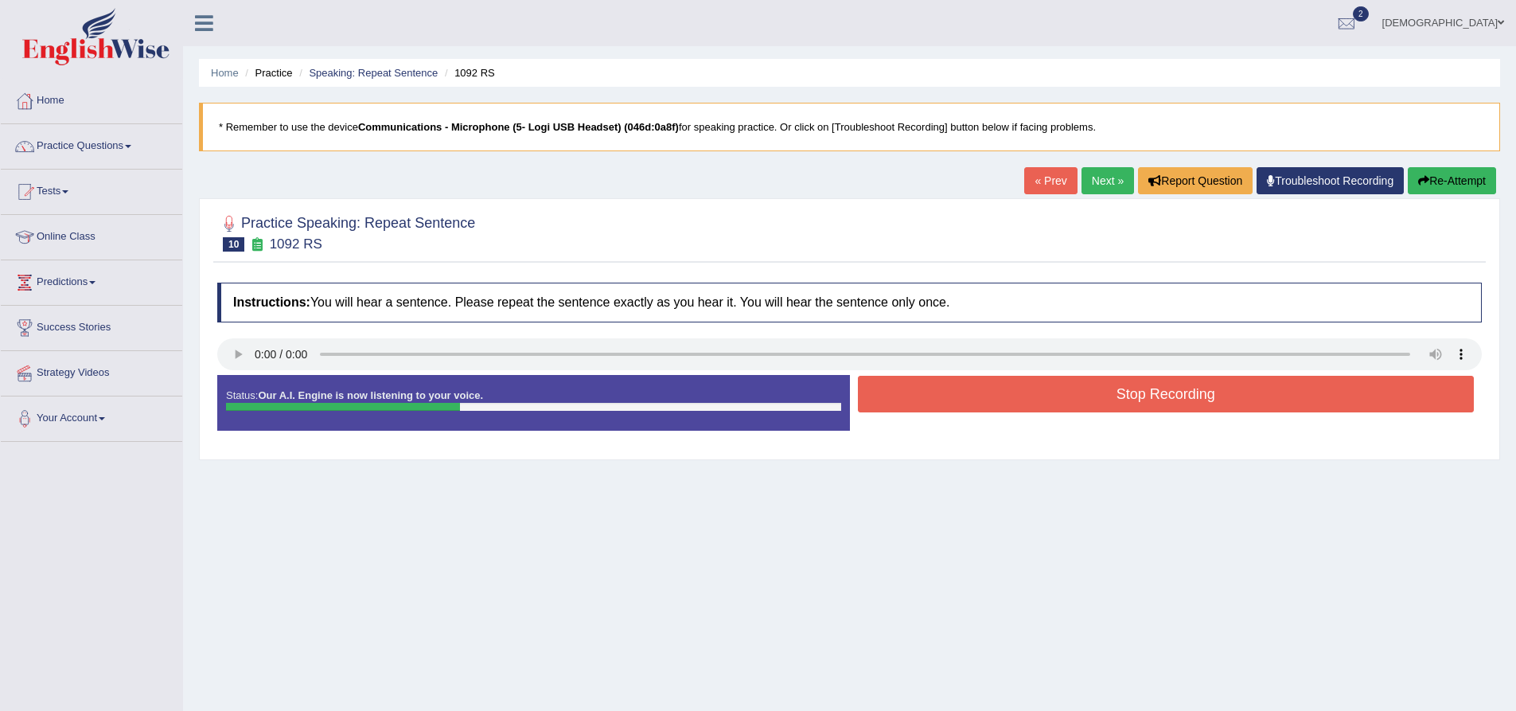
click at [1035, 400] on button "Stop Recording" at bounding box center [1166, 394] width 617 height 37
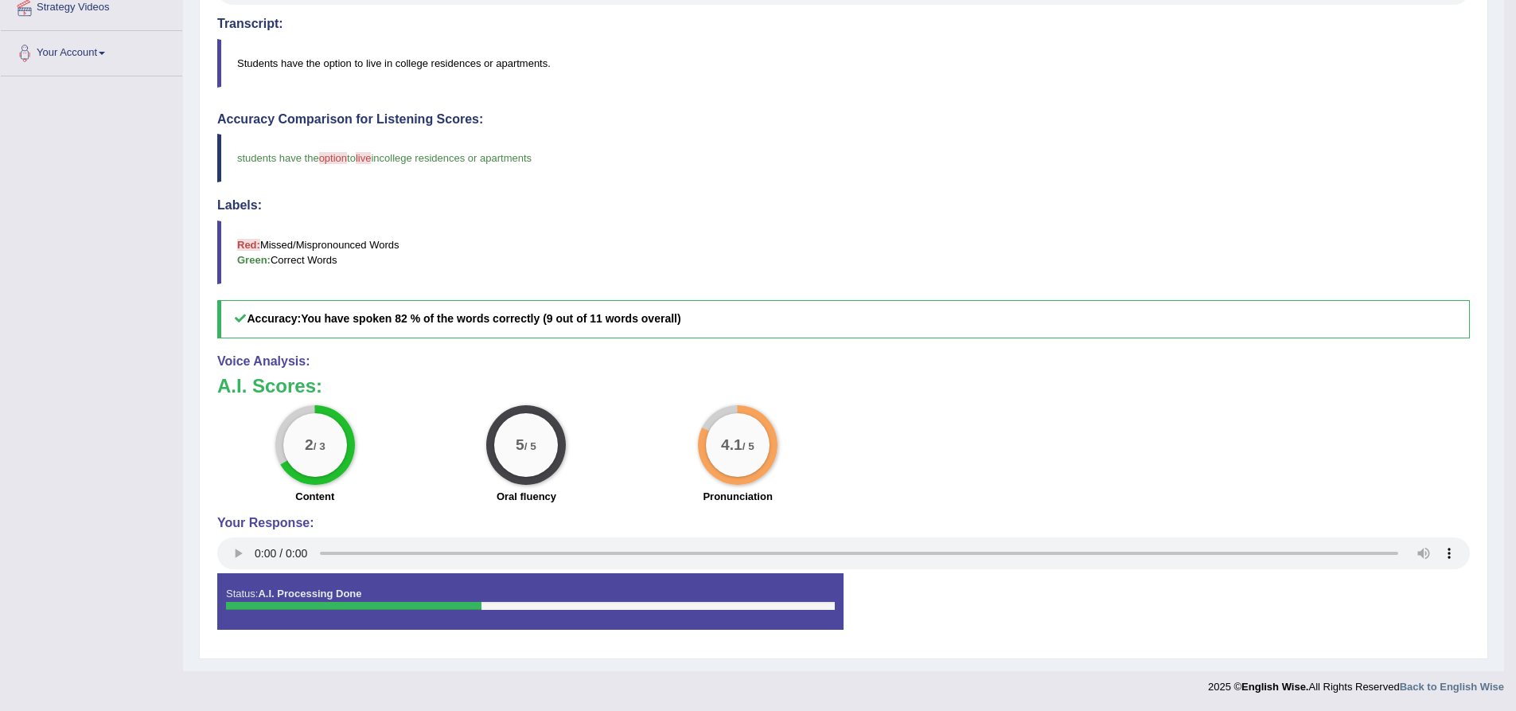
scroll to position [127, 0]
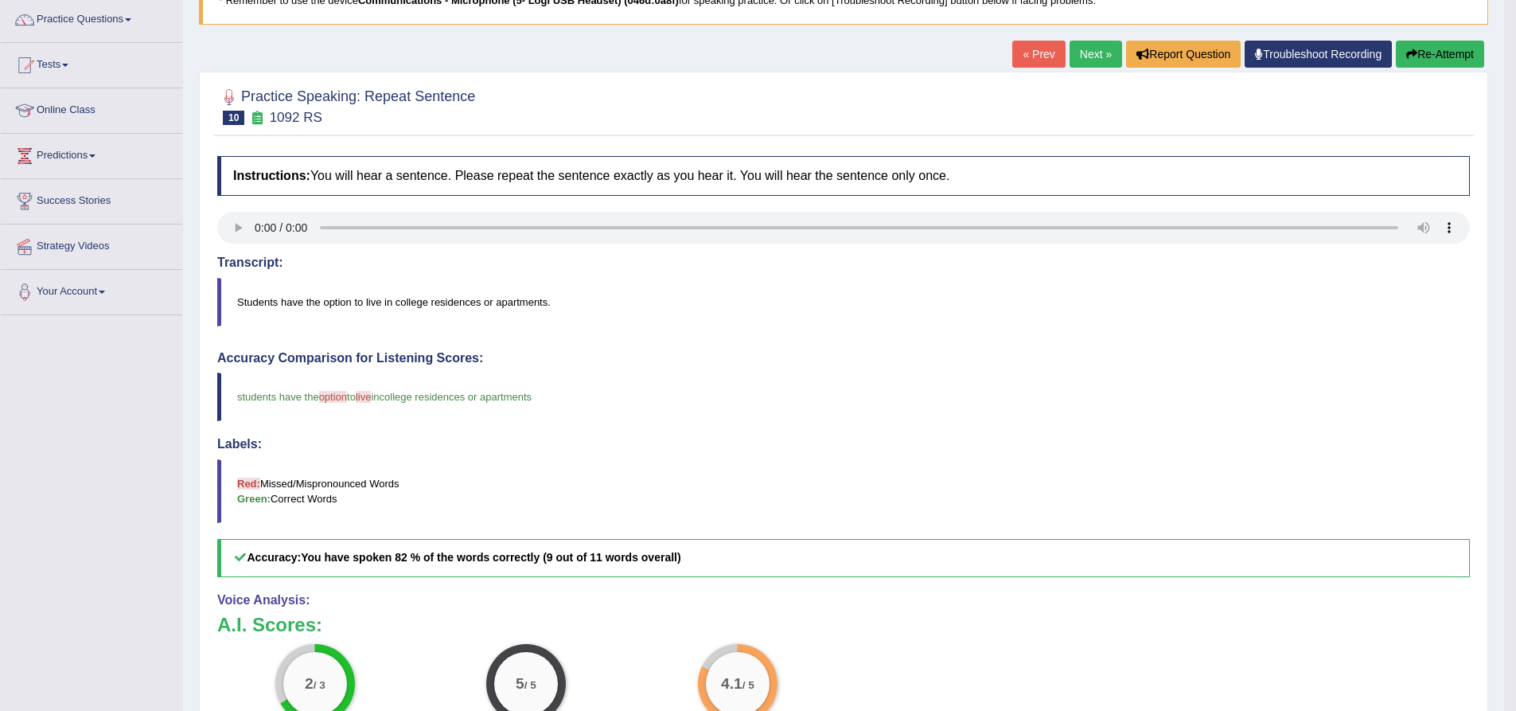
click at [1092, 54] on link "Next »" at bounding box center [1096, 54] width 53 height 27
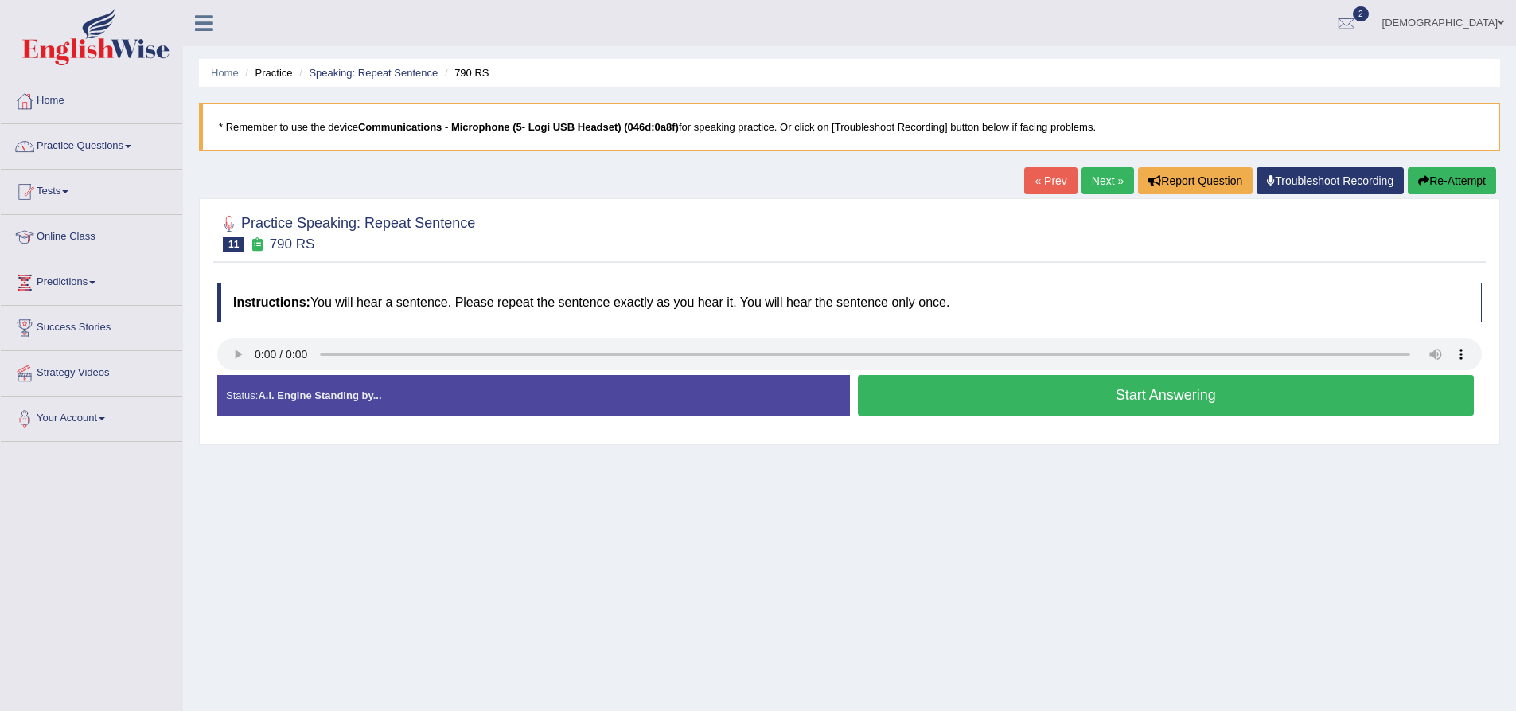
click at [959, 400] on button "Start Answering" at bounding box center [1166, 395] width 617 height 41
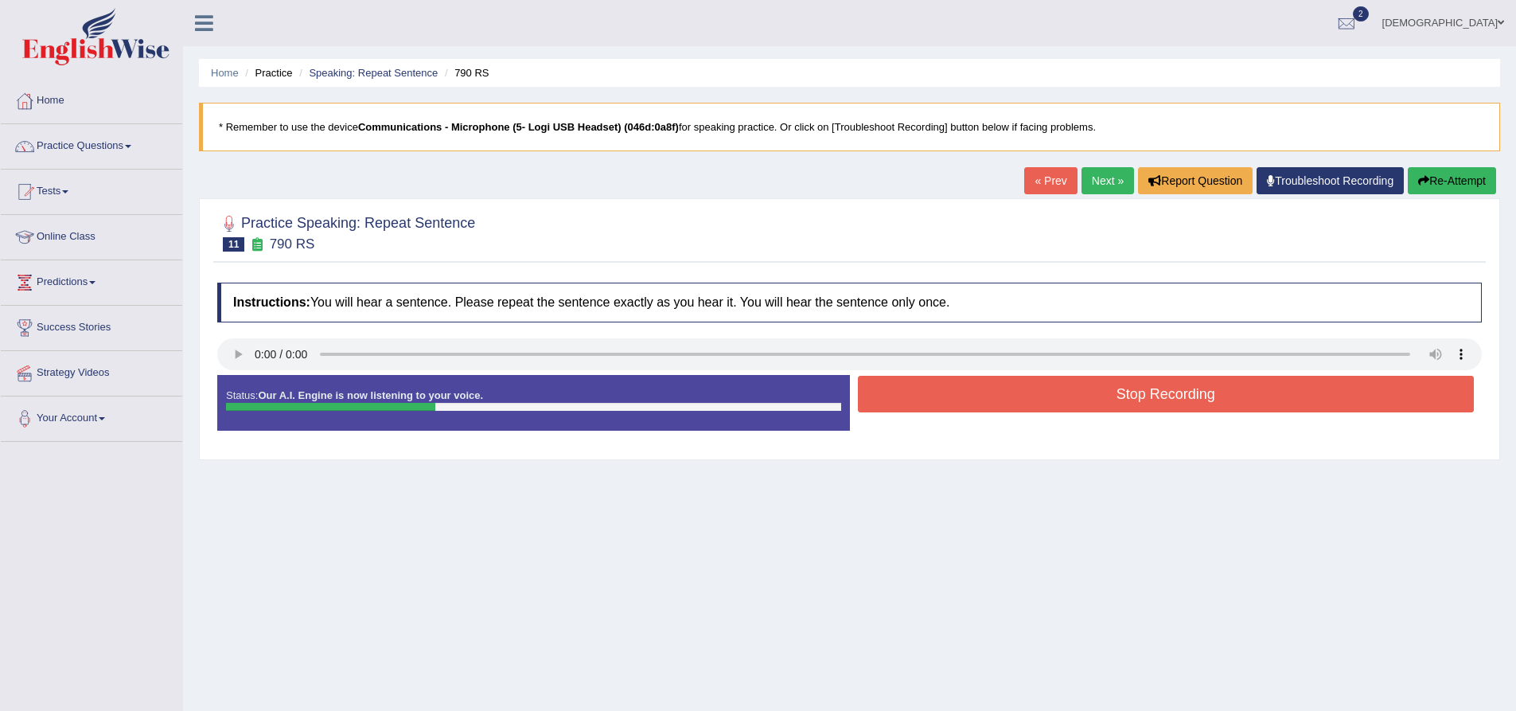
click at [959, 400] on button "Stop Recording" at bounding box center [1166, 394] width 617 height 37
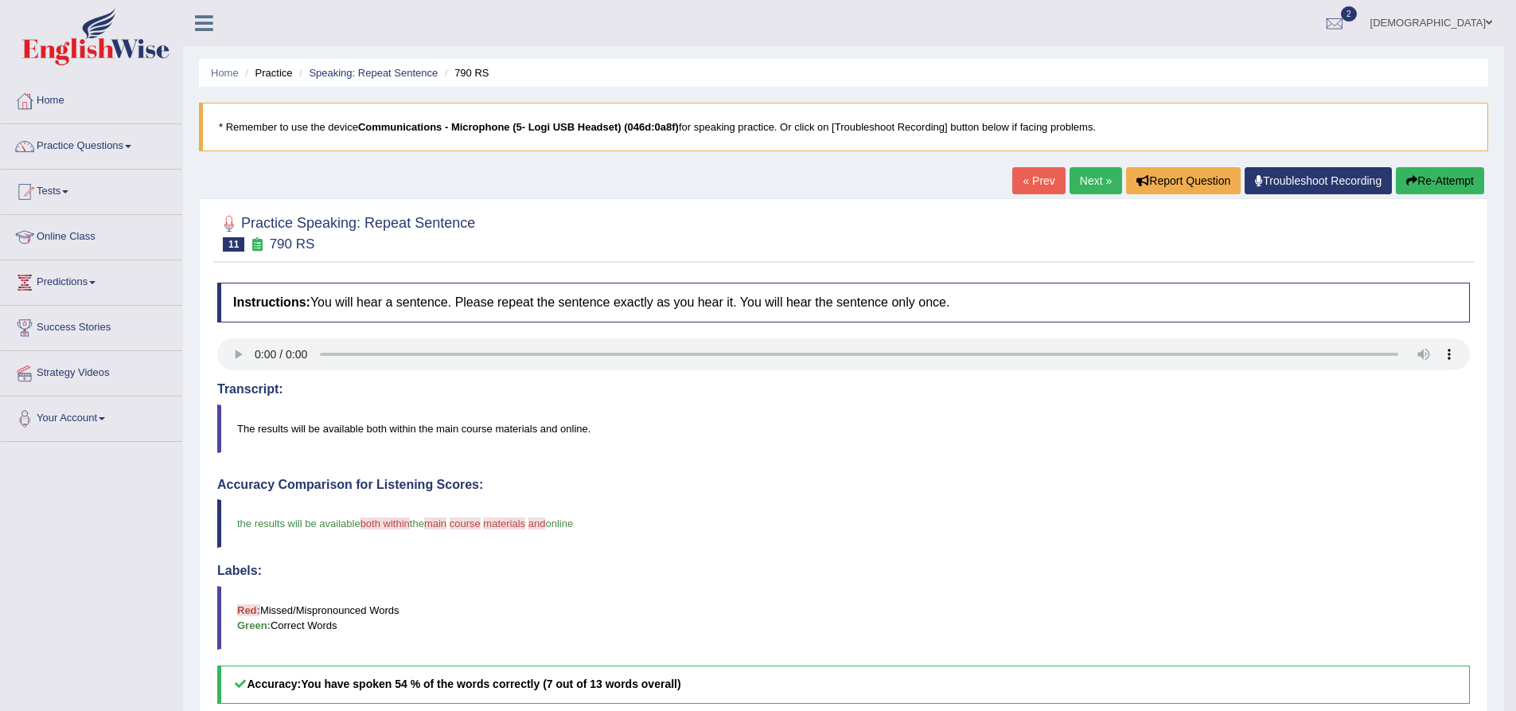
click at [1084, 177] on link "Next »" at bounding box center [1096, 180] width 53 height 27
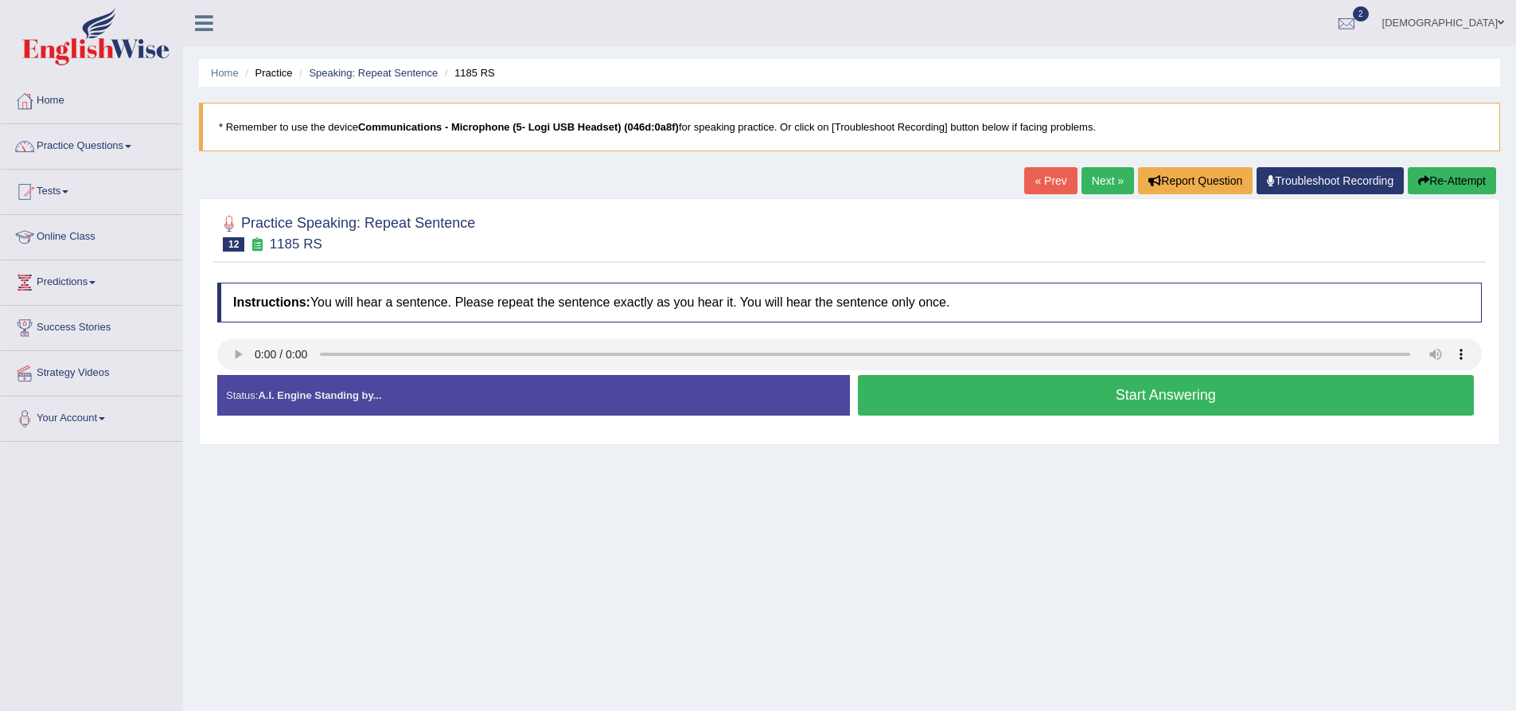
click at [1195, 388] on button "Start Answering" at bounding box center [1166, 395] width 617 height 41
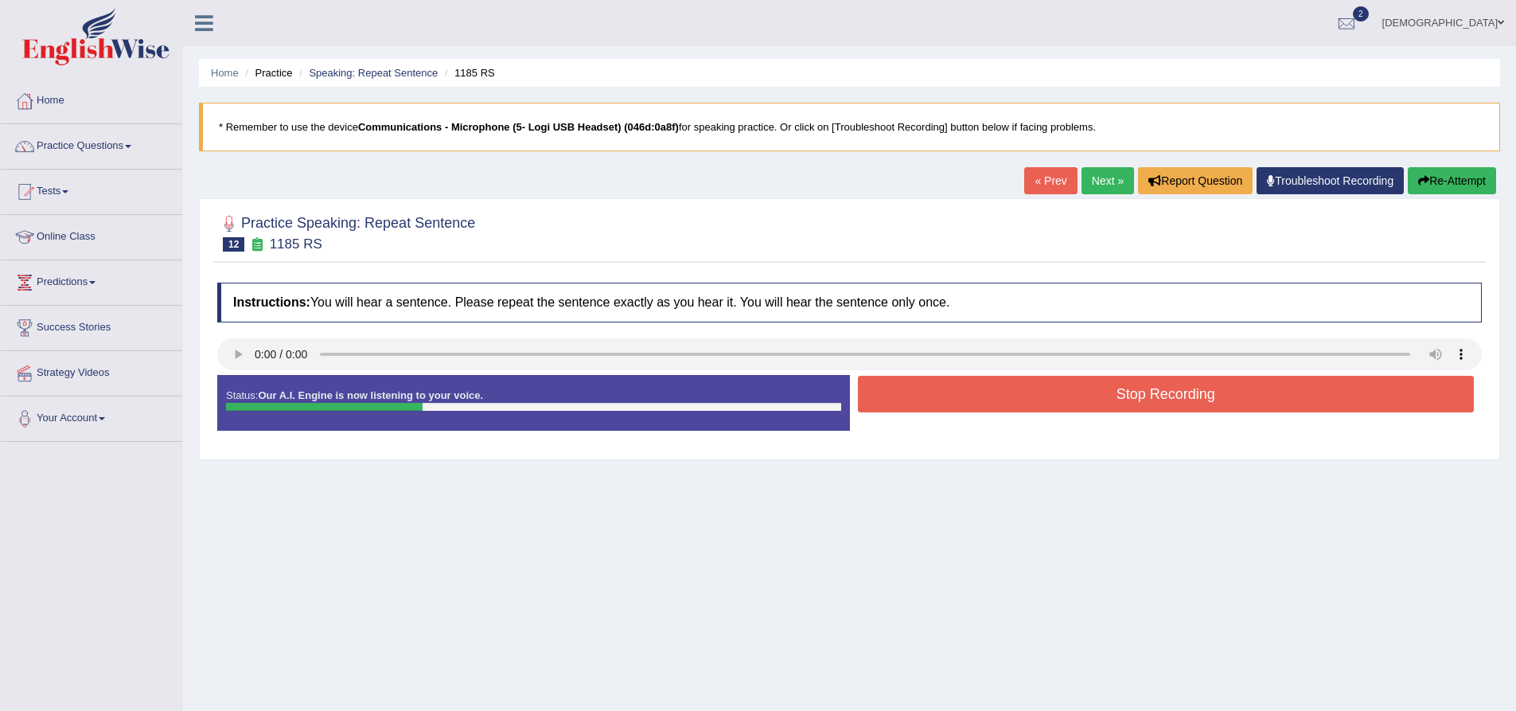
click at [1195, 388] on button "Stop Recording" at bounding box center [1166, 394] width 617 height 37
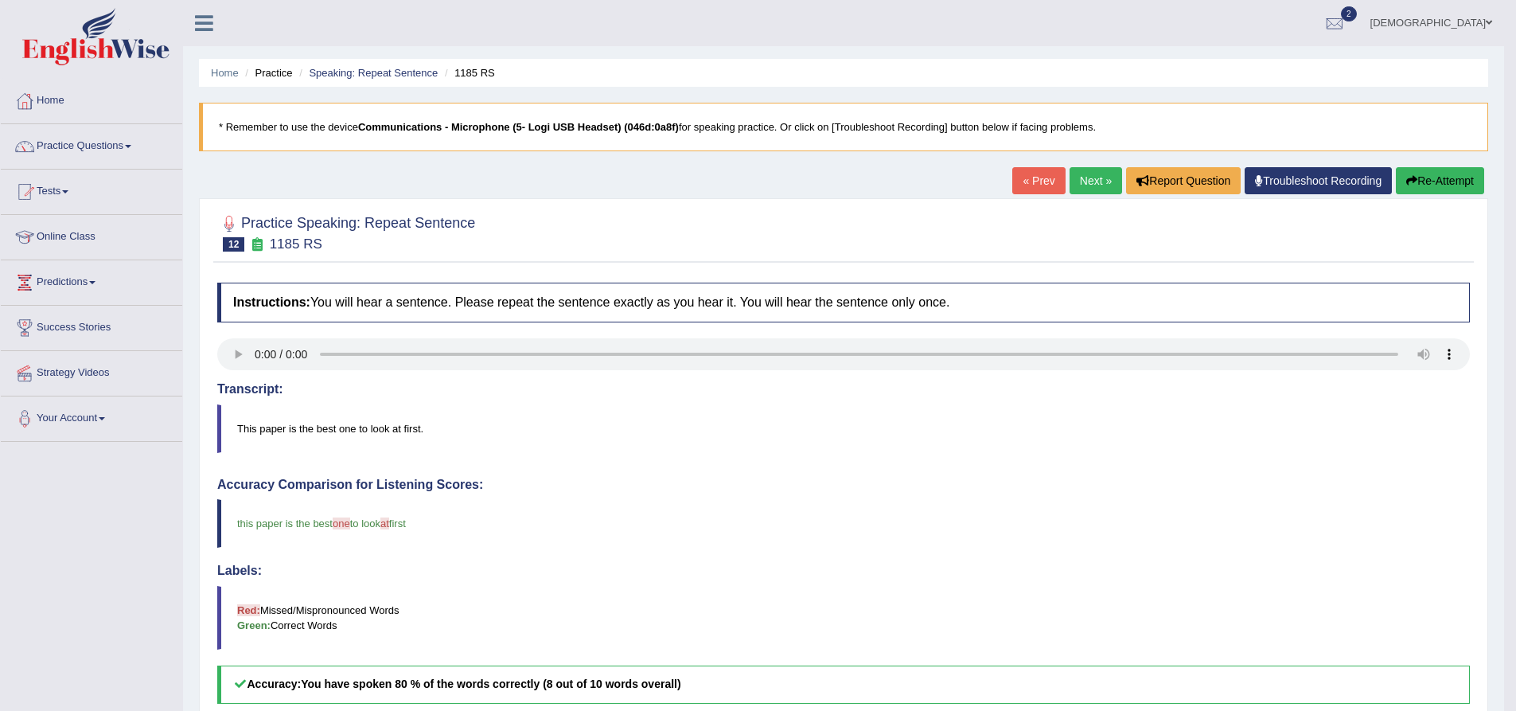
click at [1097, 185] on link "Next »" at bounding box center [1096, 180] width 53 height 27
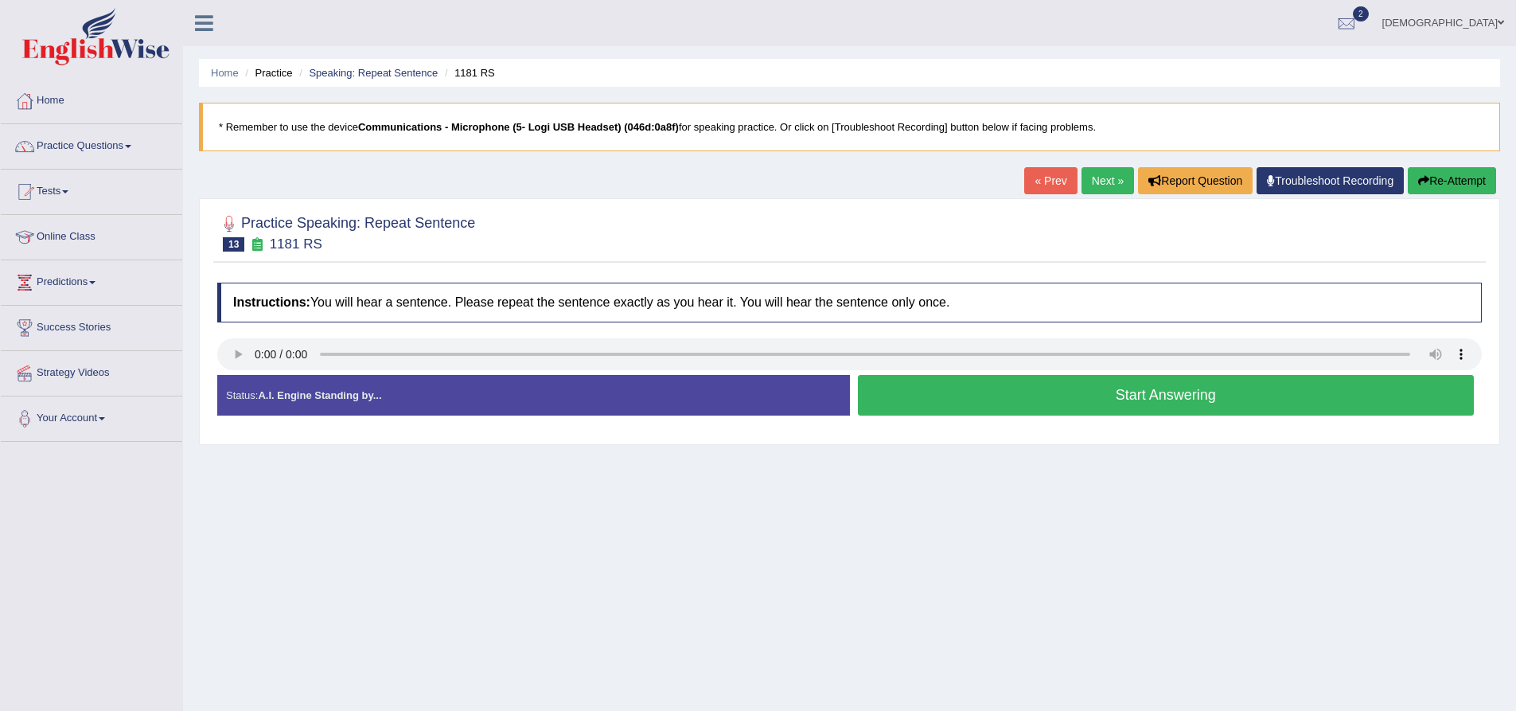
click at [1066, 401] on button "Start Answering" at bounding box center [1166, 395] width 617 height 41
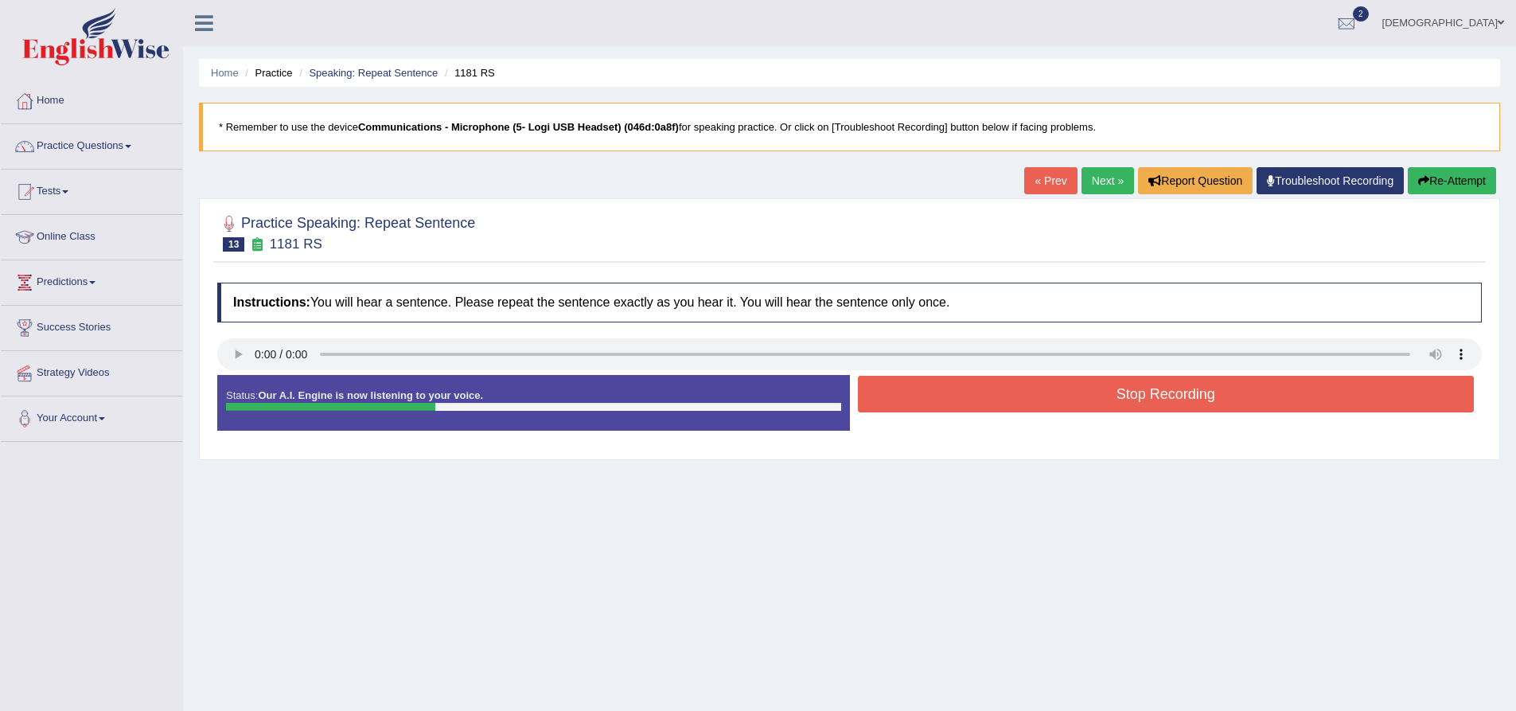
click at [1066, 401] on button "Stop Recording" at bounding box center [1166, 394] width 617 height 37
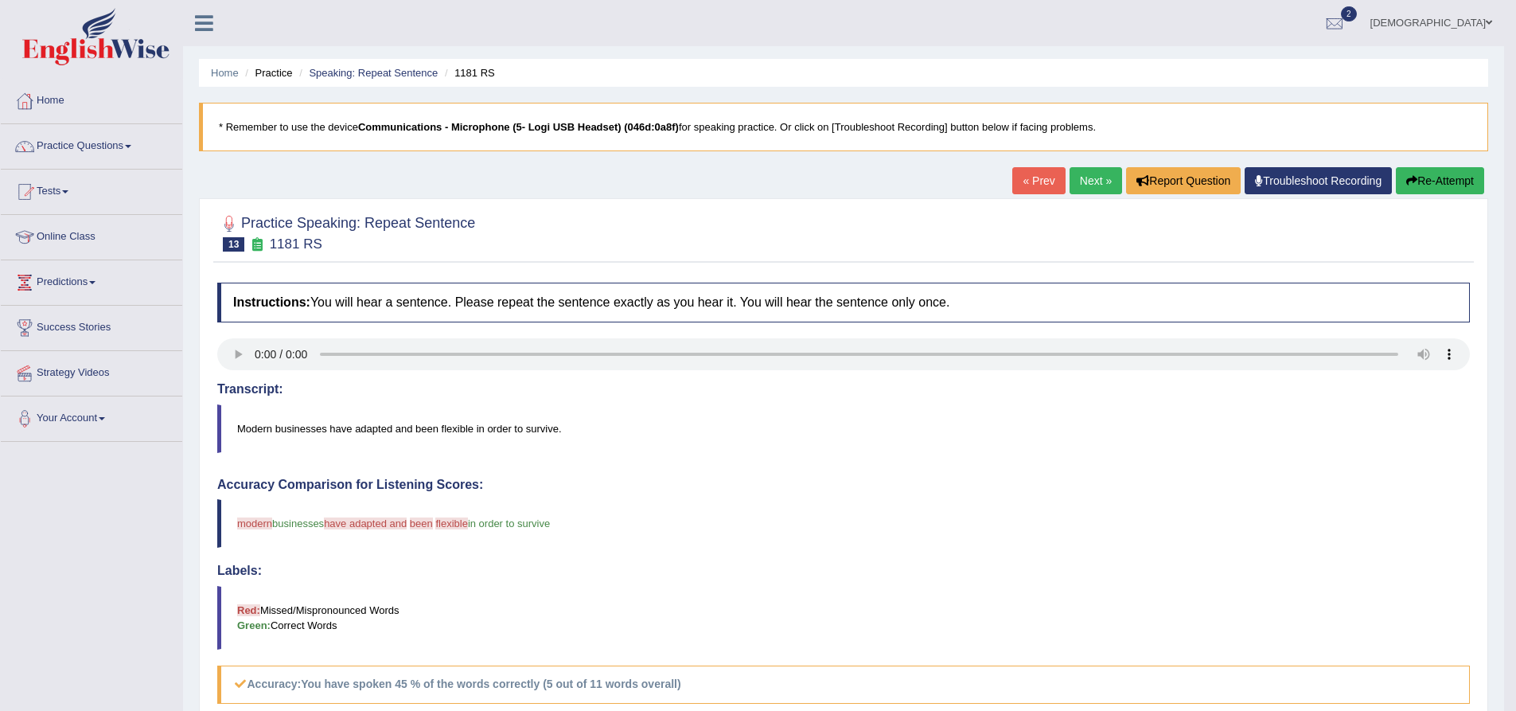
click at [1097, 180] on link "Next »" at bounding box center [1096, 180] width 53 height 27
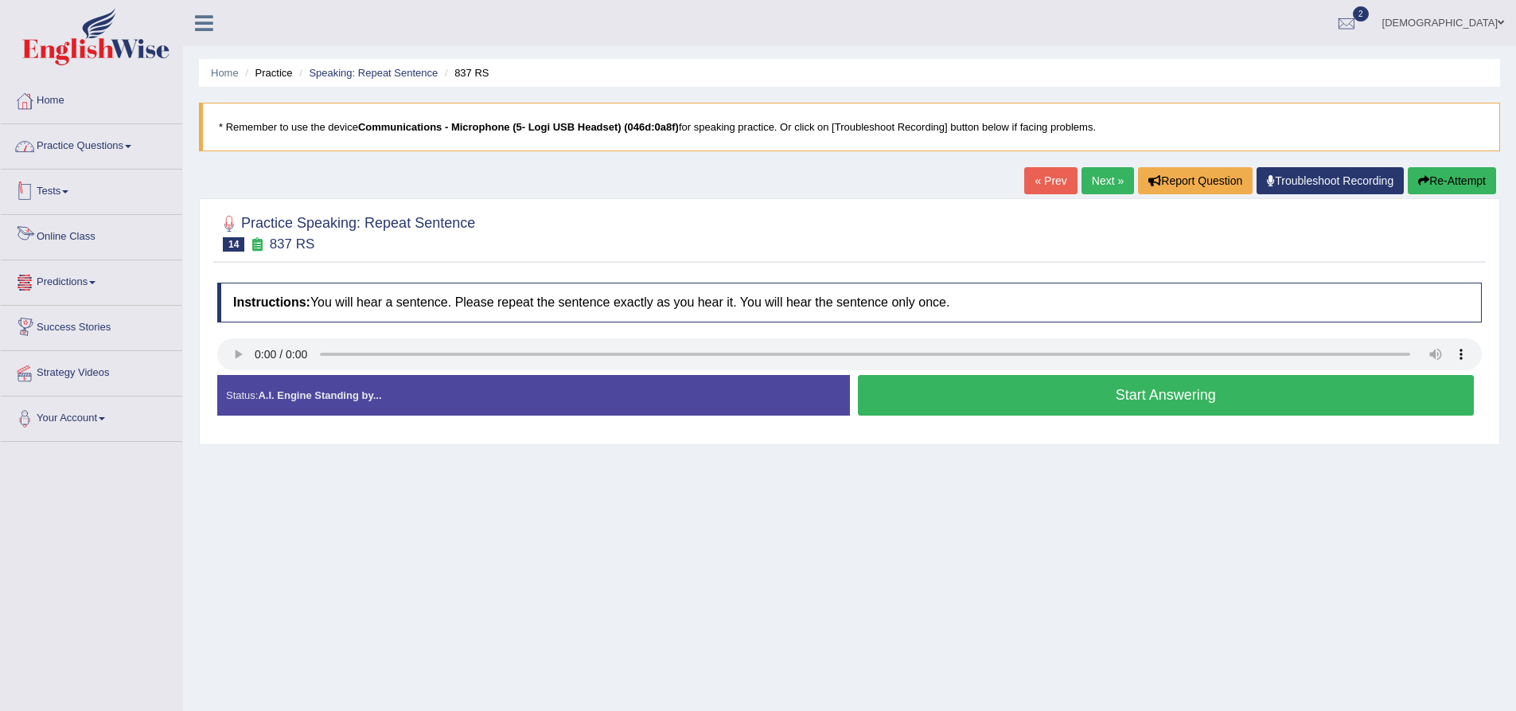
click at [84, 145] on link "Practice Questions" at bounding box center [91, 144] width 181 height 40
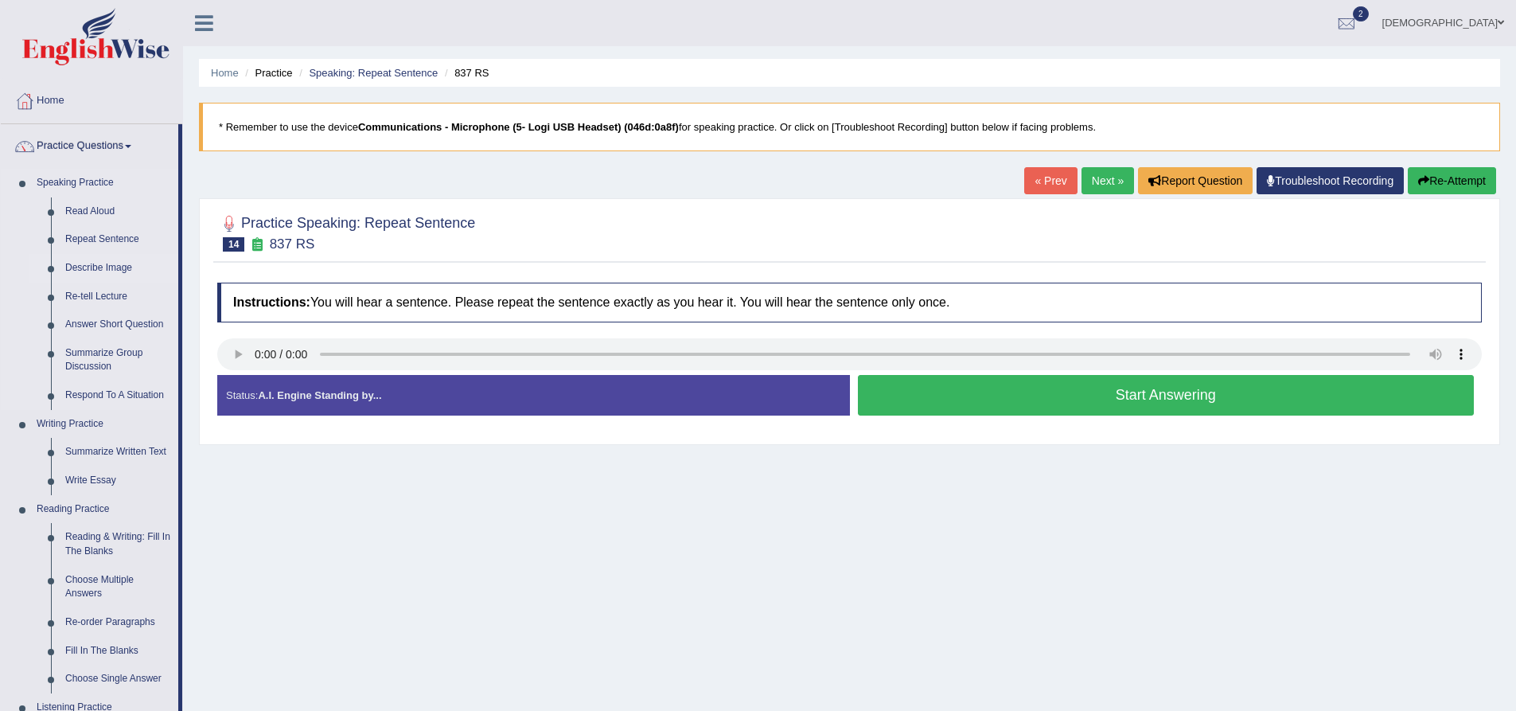
click at [135, 262] on link "Describe Image" at bounding box center [118, 268] width 120 height 29
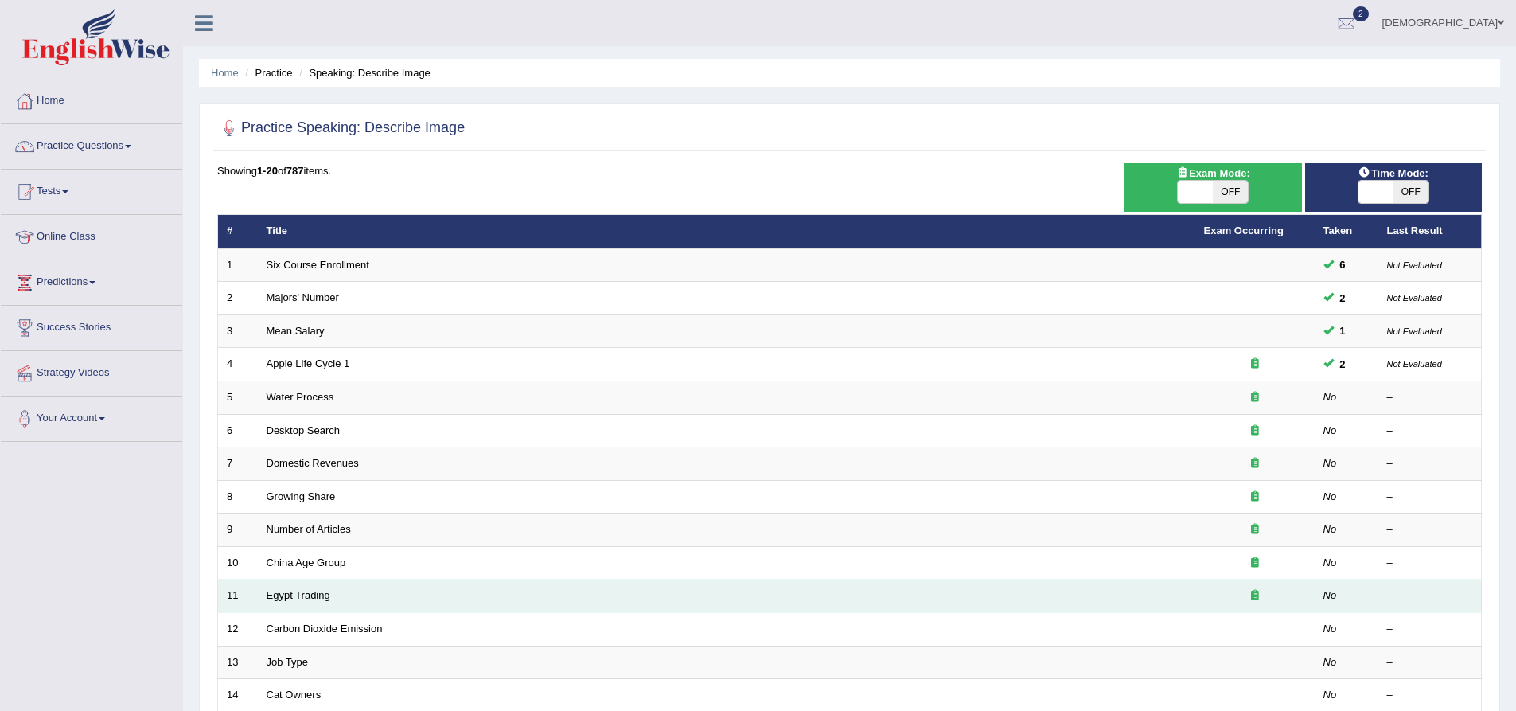
click at [396, 601] on td "Egypt Trading" at bounding box center [727, 595] width 938 height 33
click at [319, 593] on link "Egypt Trading" at bounding box center [299, 595] width 64 height 12
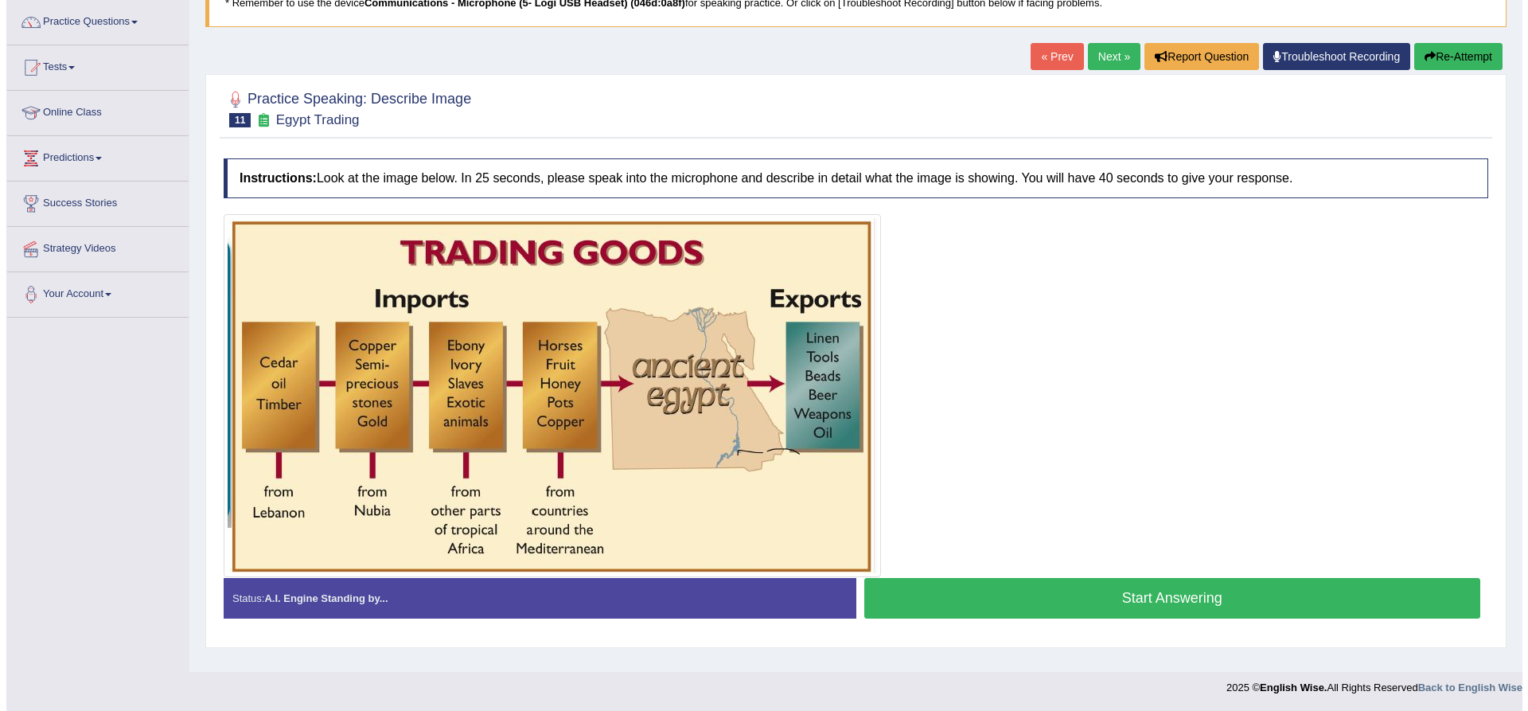
scroll to position [125, 0]
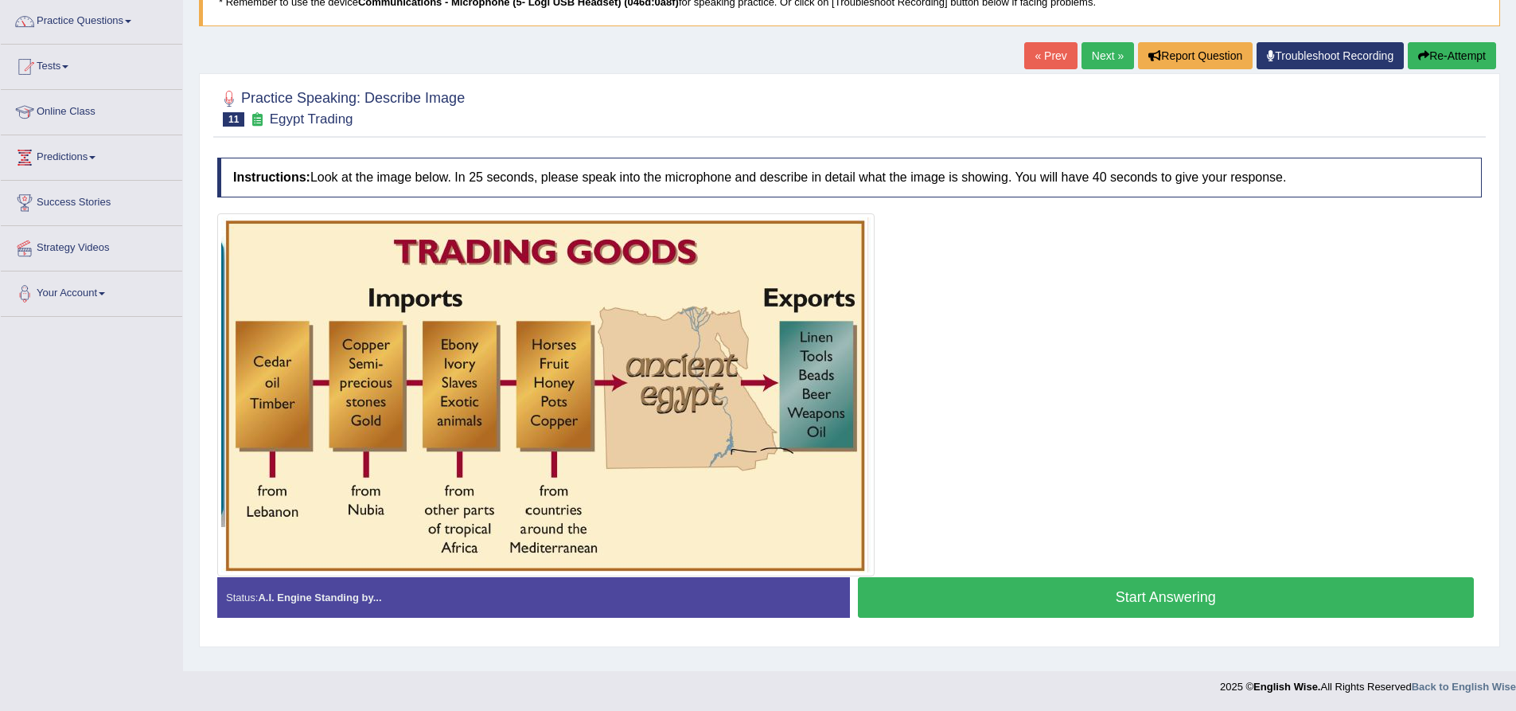
click at [1051, 594] on button "Start Answering" at bounding box center [1166, 597] width 617 height 41
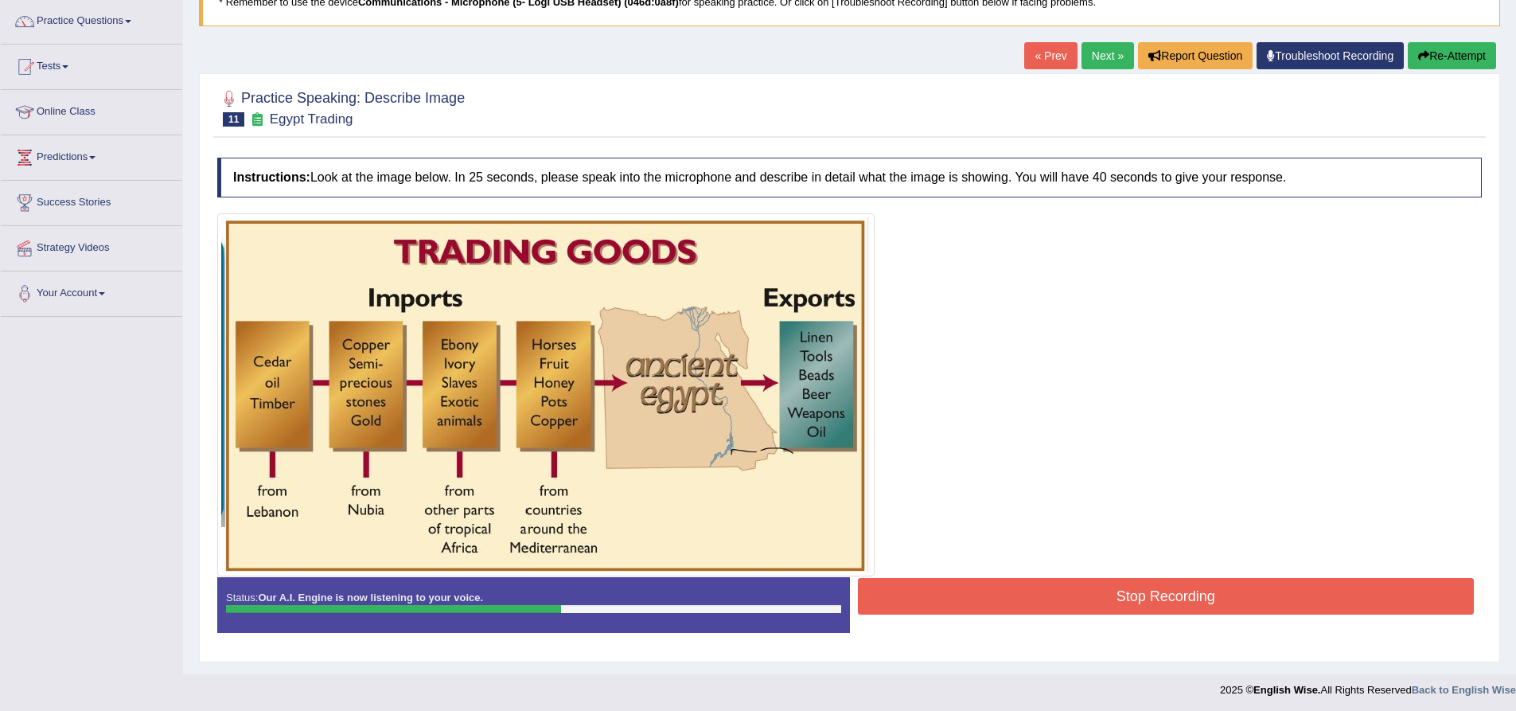
click at [1051, 594] on button "Stop Recording" at bounding box center [1166, 596] width 617 height 37
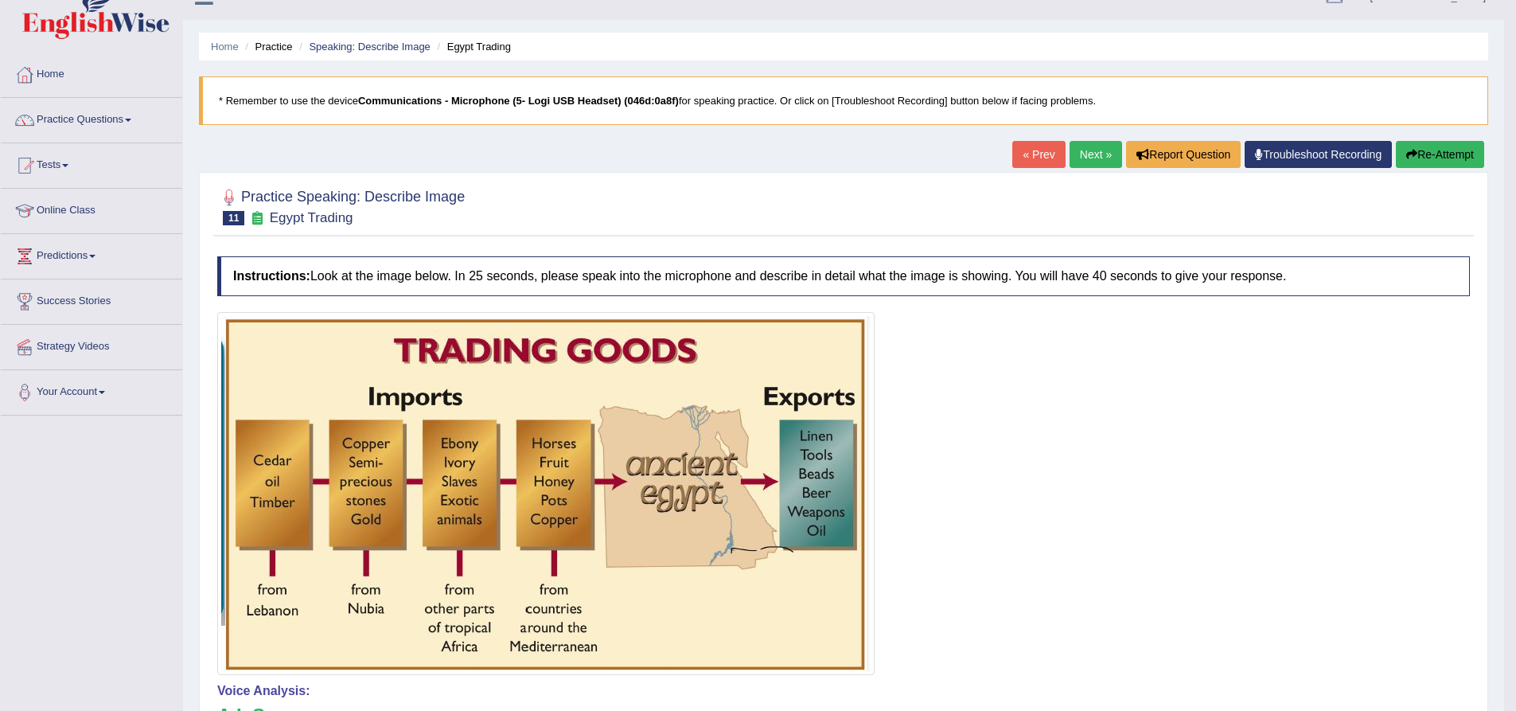
scroll to position [0, 0]
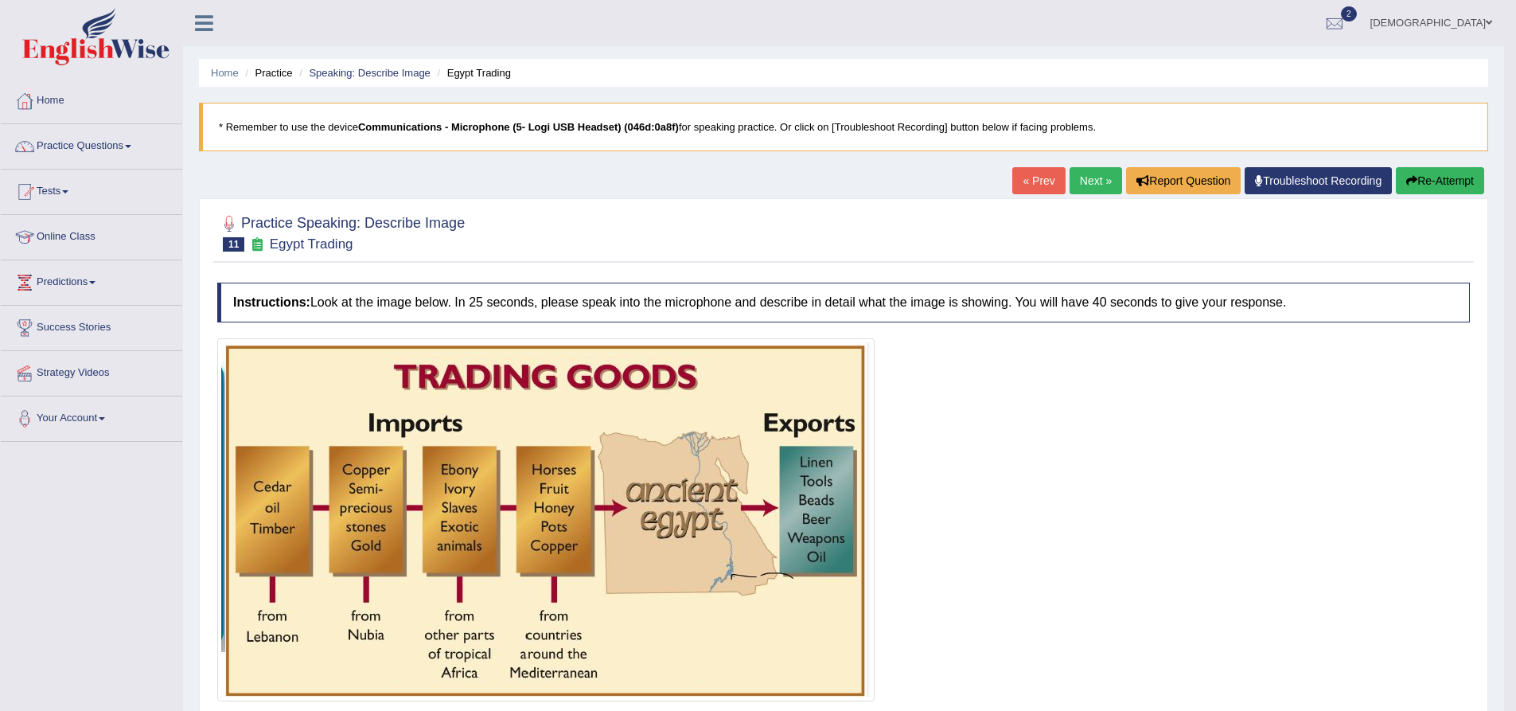
click at [1091, 176] on link "Next »" at bounding box center [1096, 180] width 53 height 27
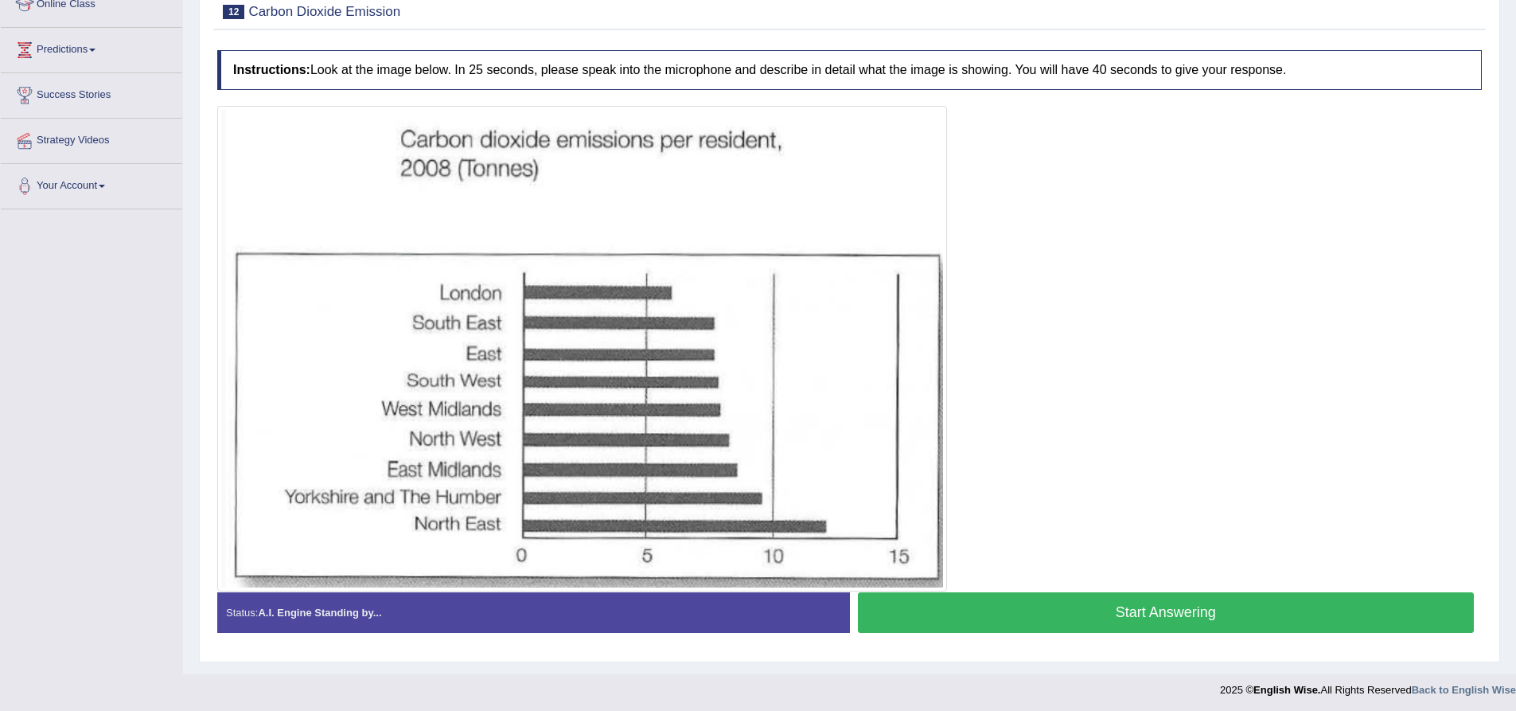
scroll to position [236, 0]
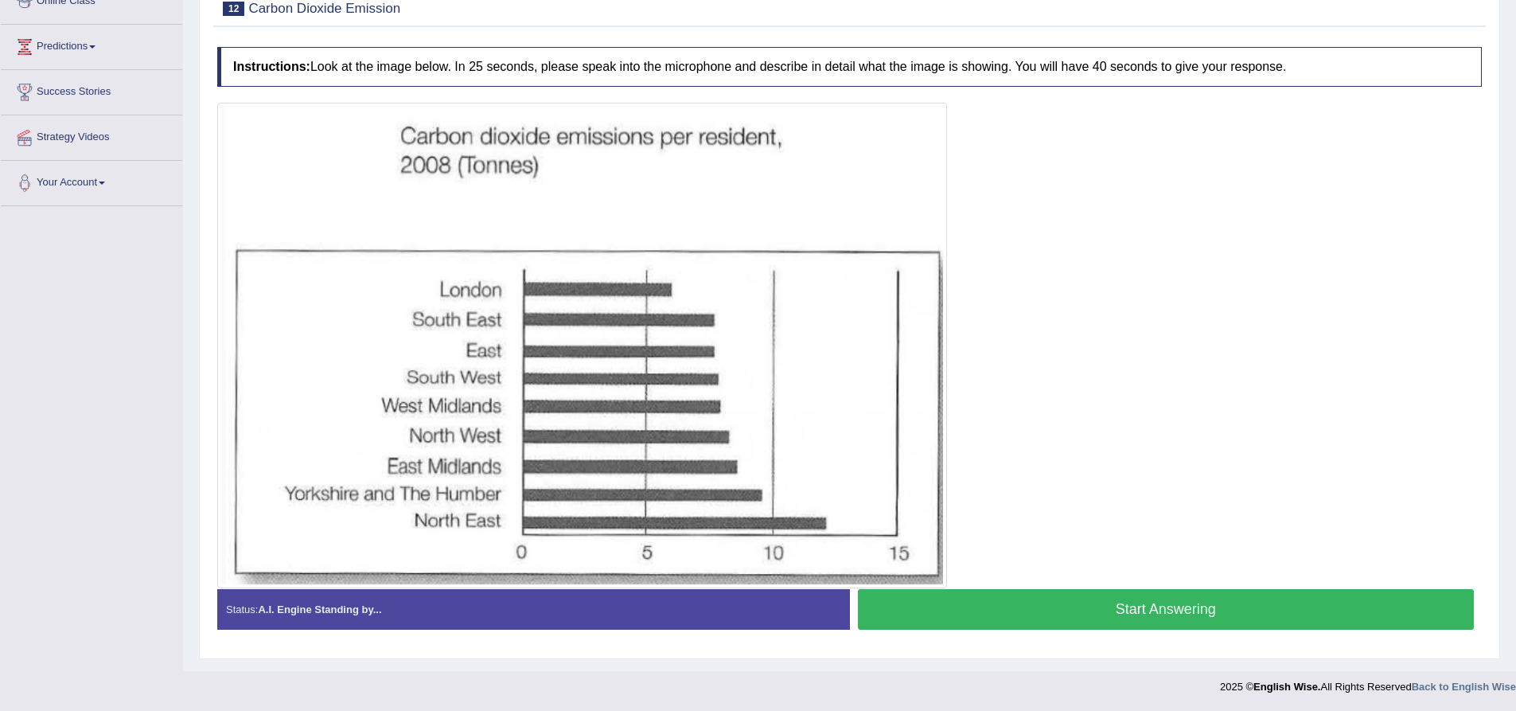
click at [939, 609] on button "Start Answering" at bounding box center [1166, 609] width 617 height 41
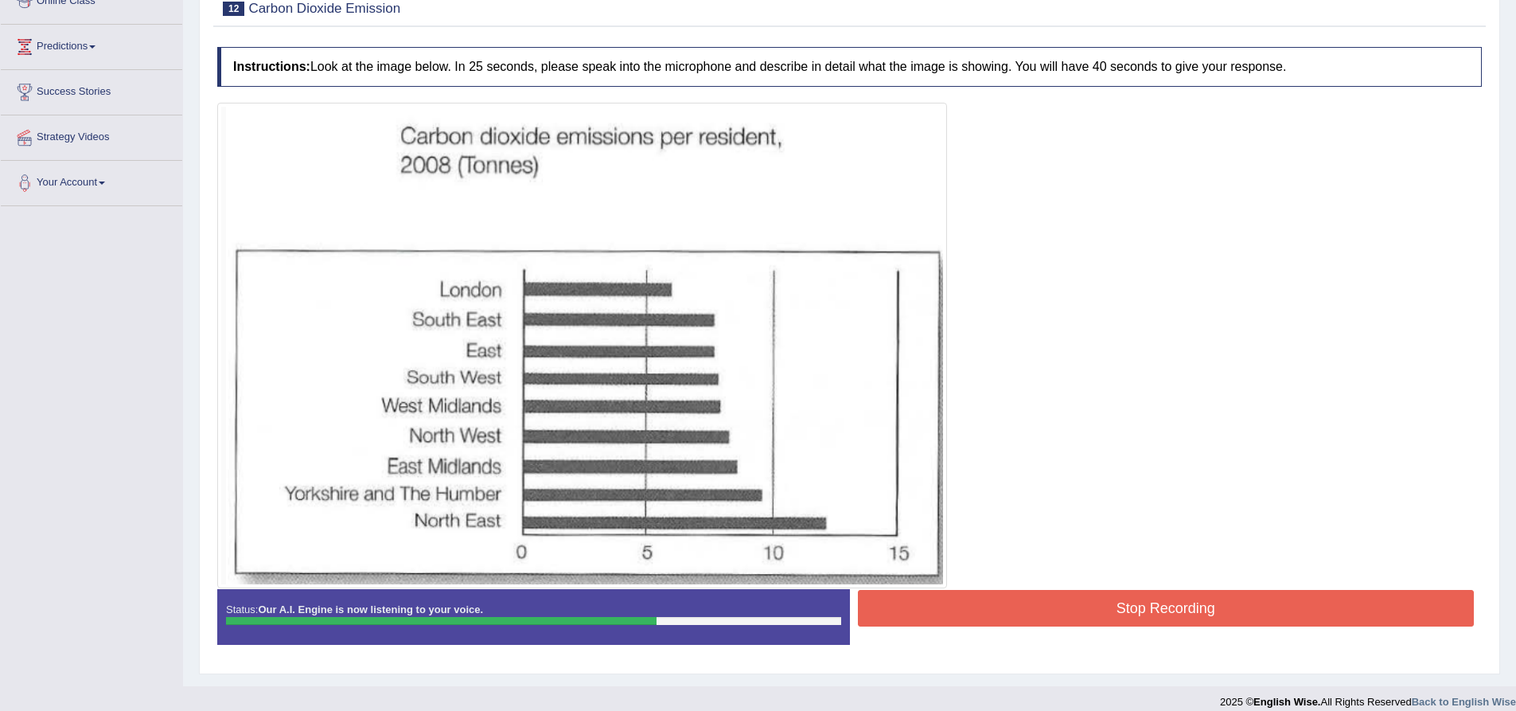
click at [953, 612] on button "Stop Recording" at bounding box center [1166, 608] width 617 height 37
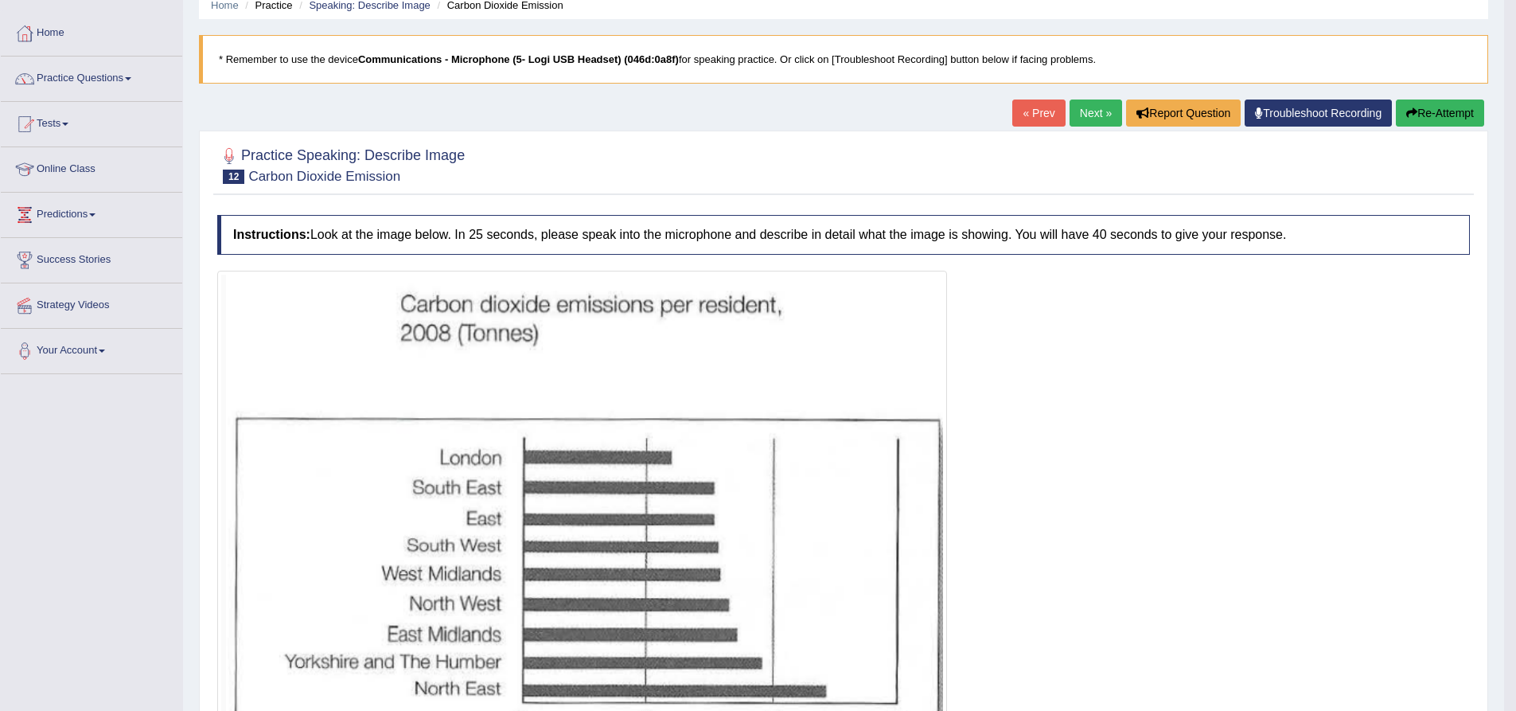
scroll to position [27, 0]
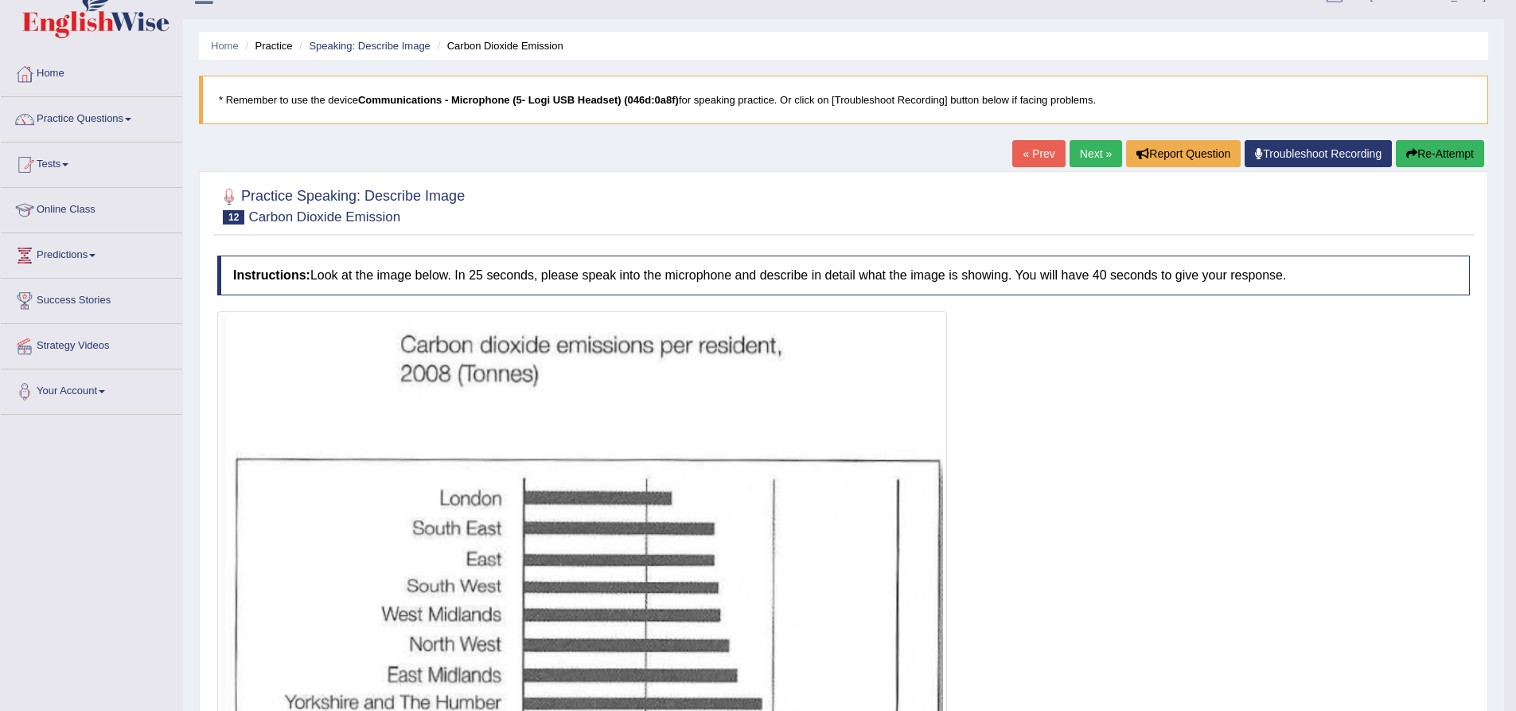
click at [1096, 147] on link "Next »" at bounding box center [1096, 153] width 53 height 27
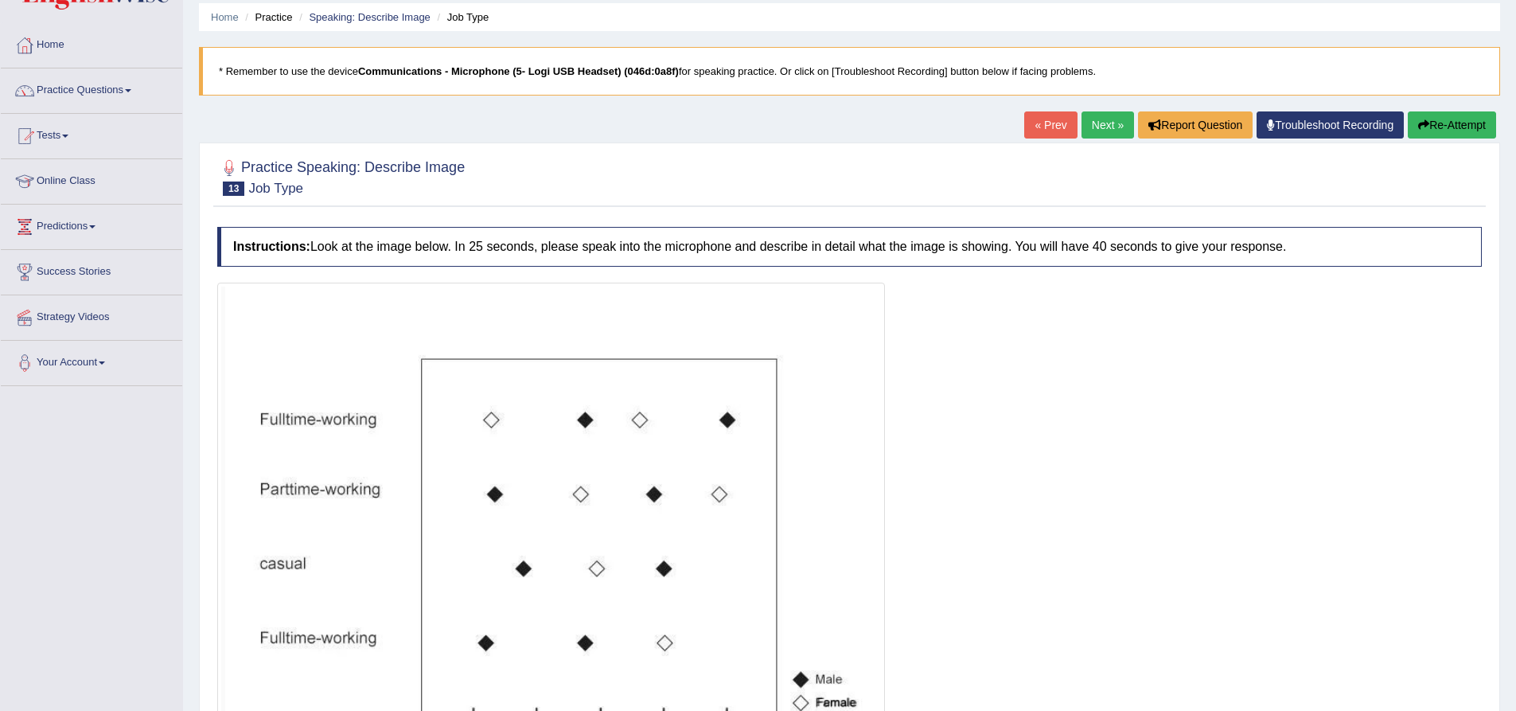
scroll to position [159, 0]
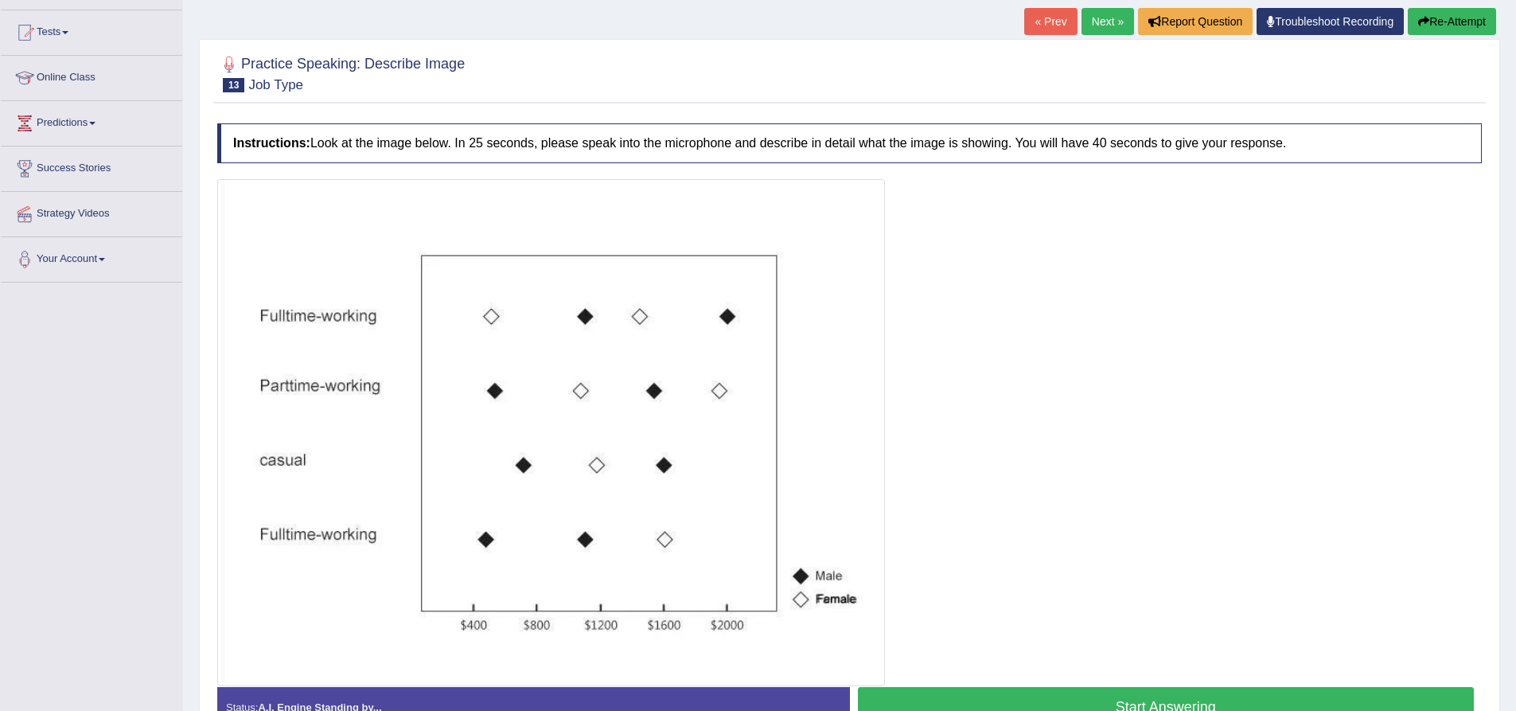
click at [1121, 706] on button "Start Answering" at bounding box center [1166, 707] width 617 height 41
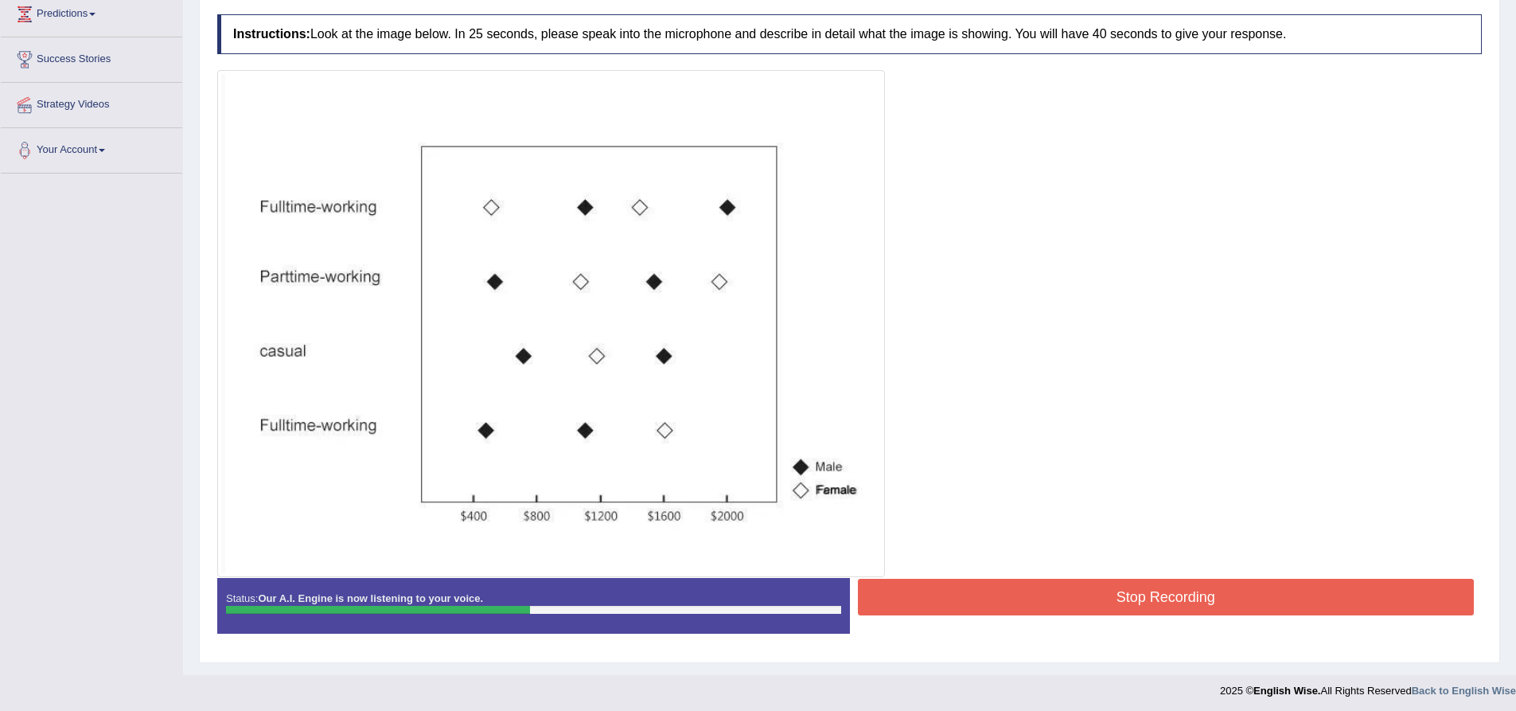
scroll to position [272, 0]
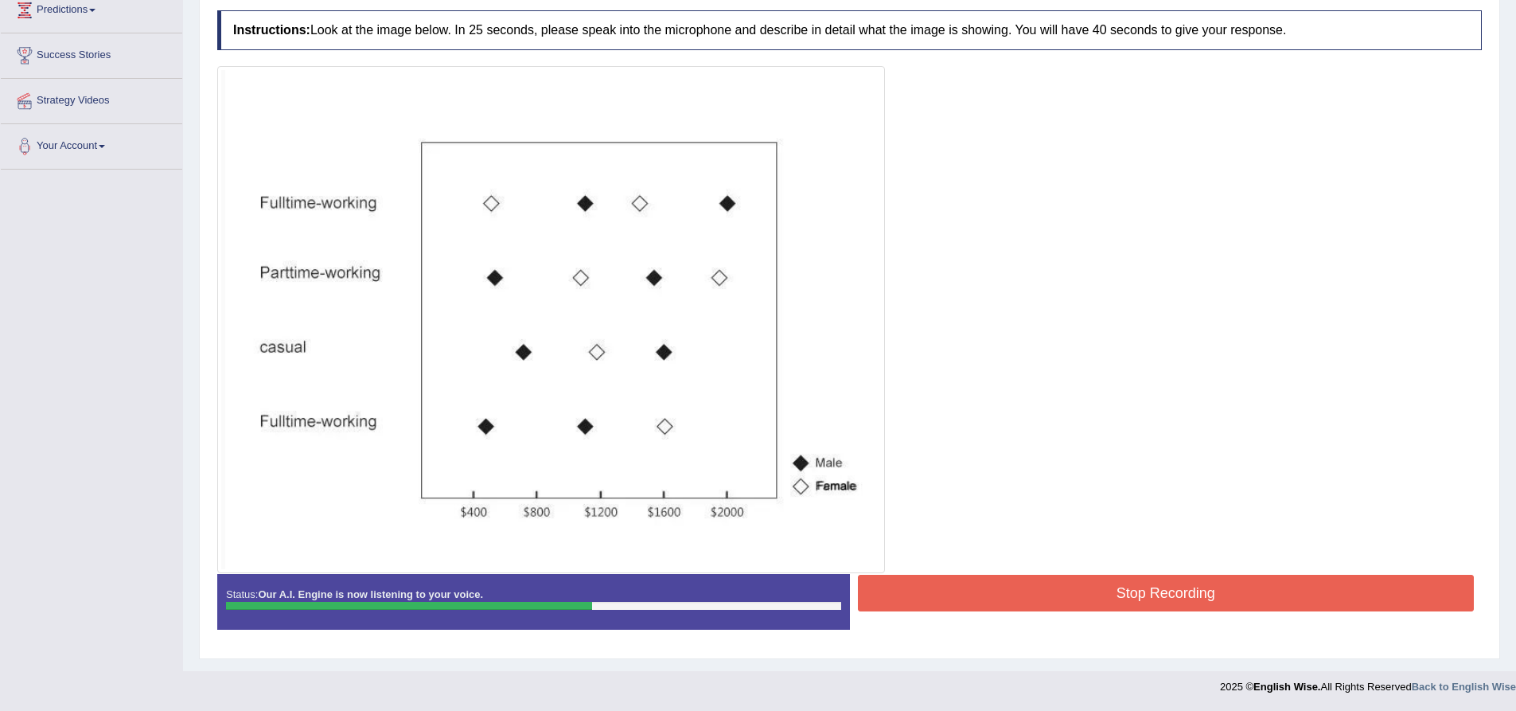
click at [1234, 591] on button "Stop Recording" at bounding box center [1166, 593] width 617 height 37
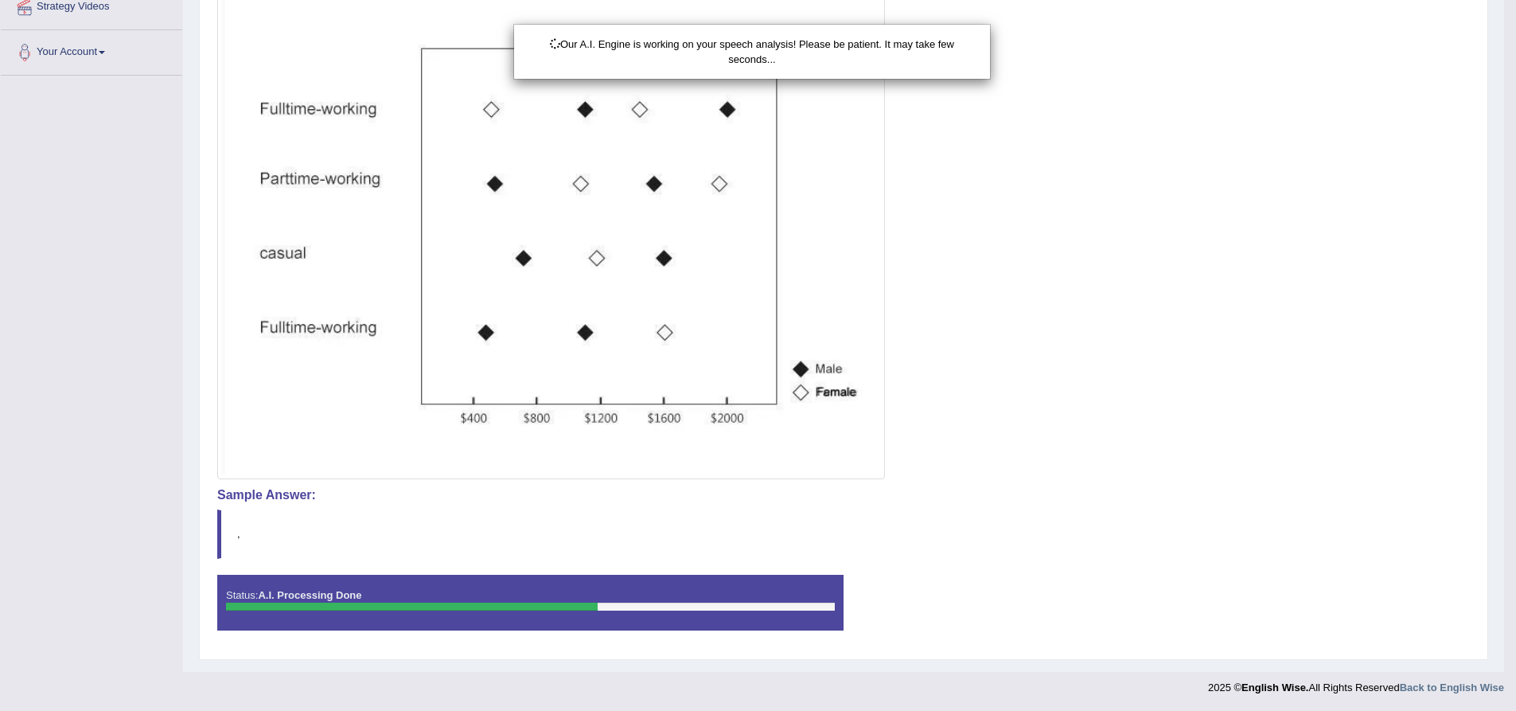
scroll to position [367, 0]
